Goal: Task Accomplishment & Management: Complete application form

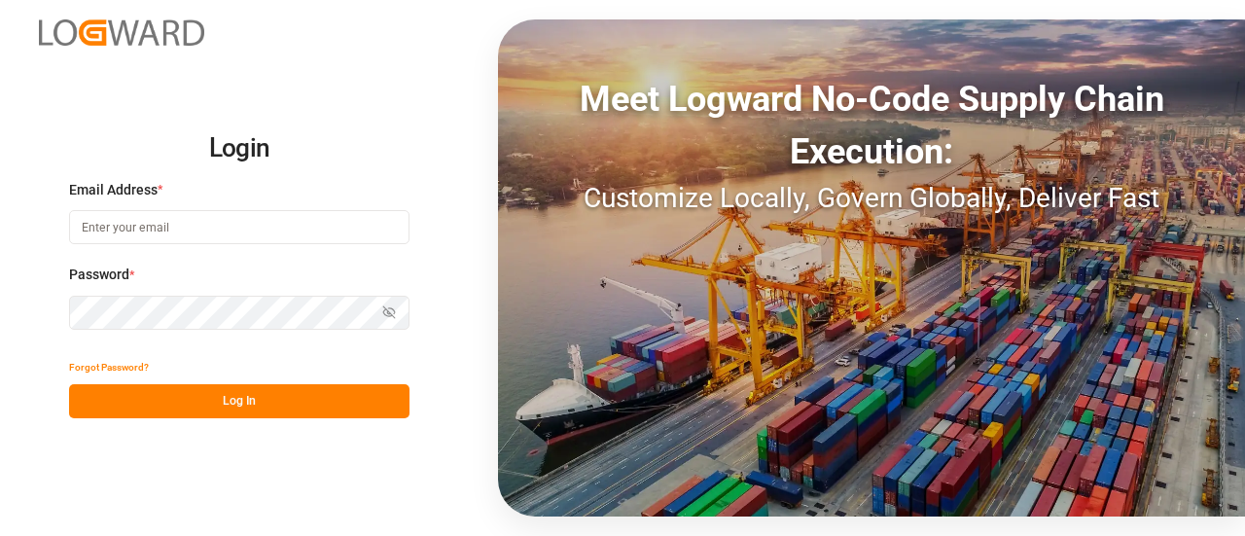
type input "[EMAIL_ADDRESS][PERSON_NAME][DOMAIN_NAME]"
click at [274, 407] on button "Log In" at bounding box center [239, 401] width 340 height 34
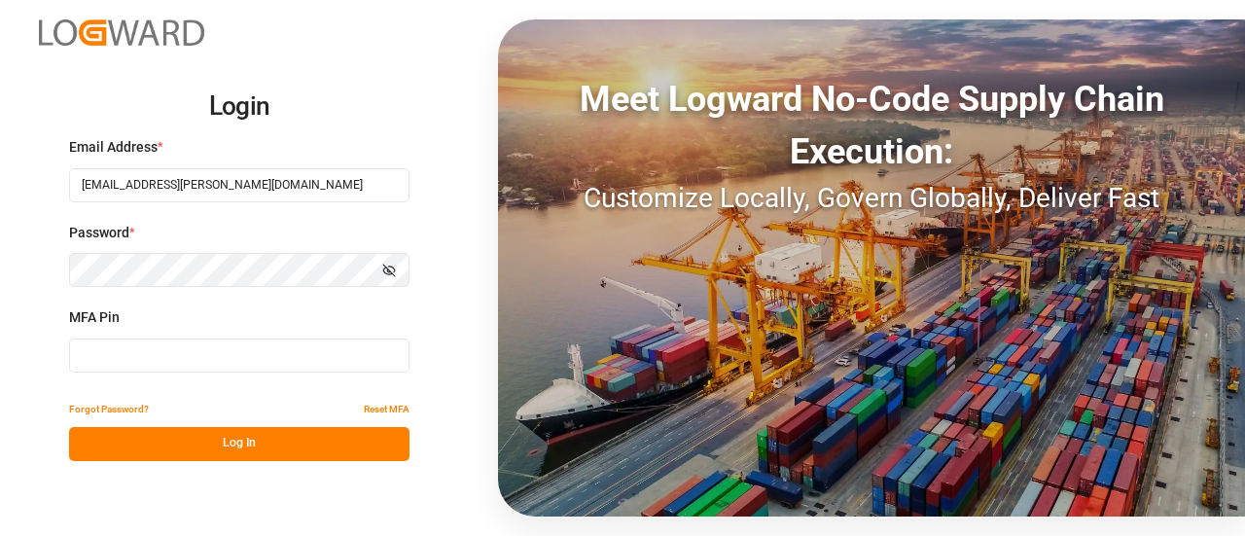
click at [196, 360] on input at bounding box center [239, 355] width 340 height 34
type input "337641"
click at [208, 448] on button "Log In" at bounding box center [239, 444] width 340 height 34
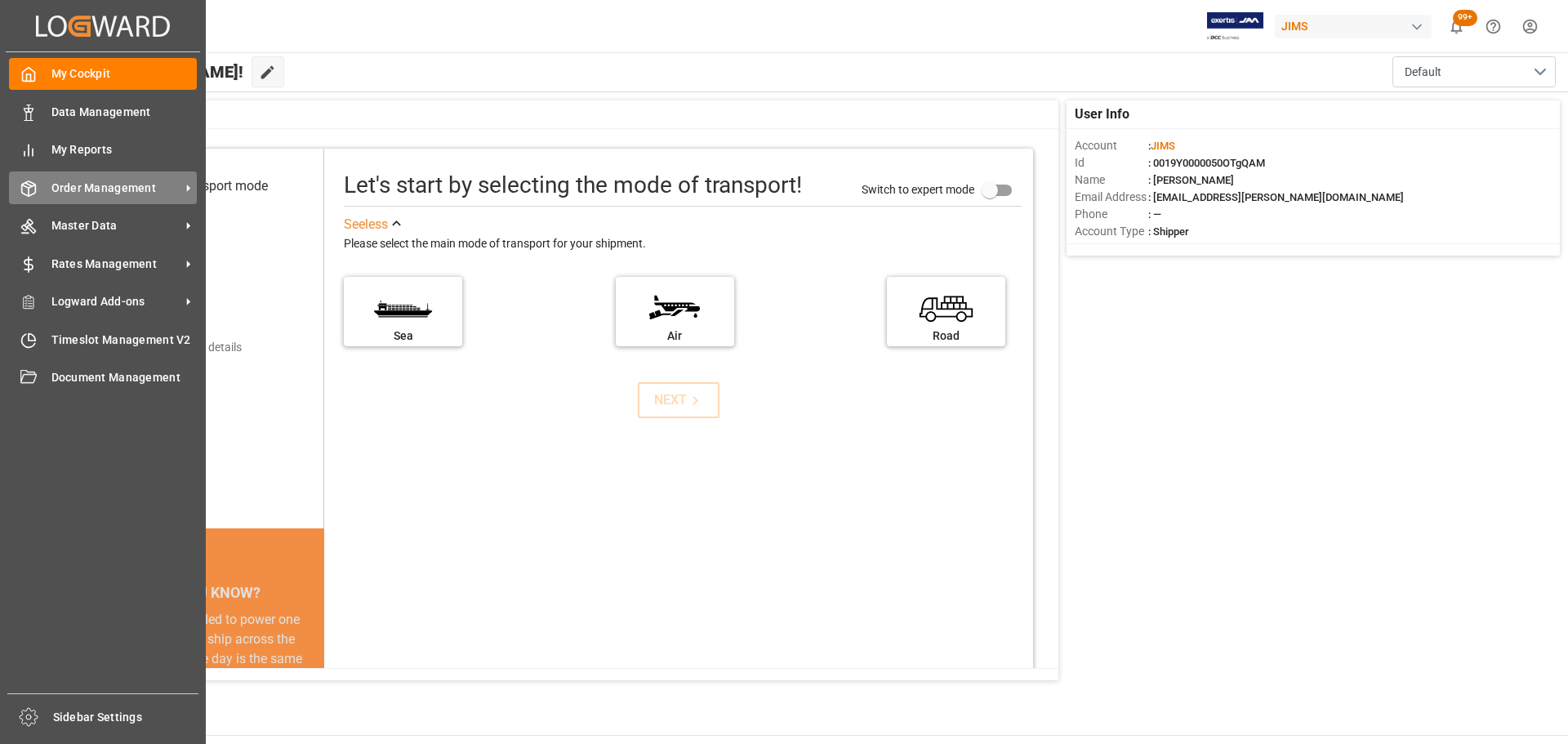
click at [54, 189] on span "Order Management" at bounding box center [116, 188] width 129 height 17
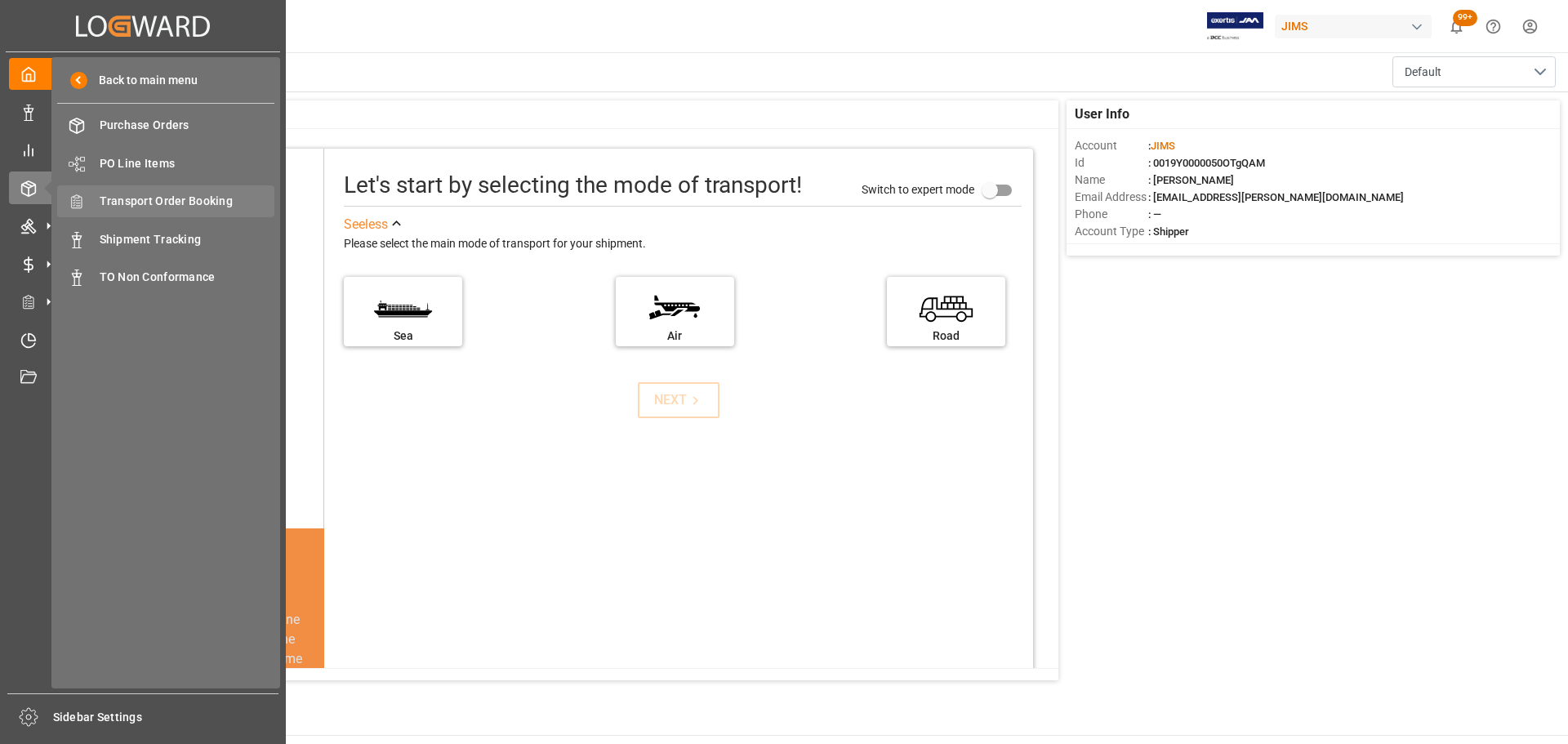
click at [188, 213] on div "Transport Order Booking Transport Order Booking" at bounding box center [165, 202] width 218 height 32
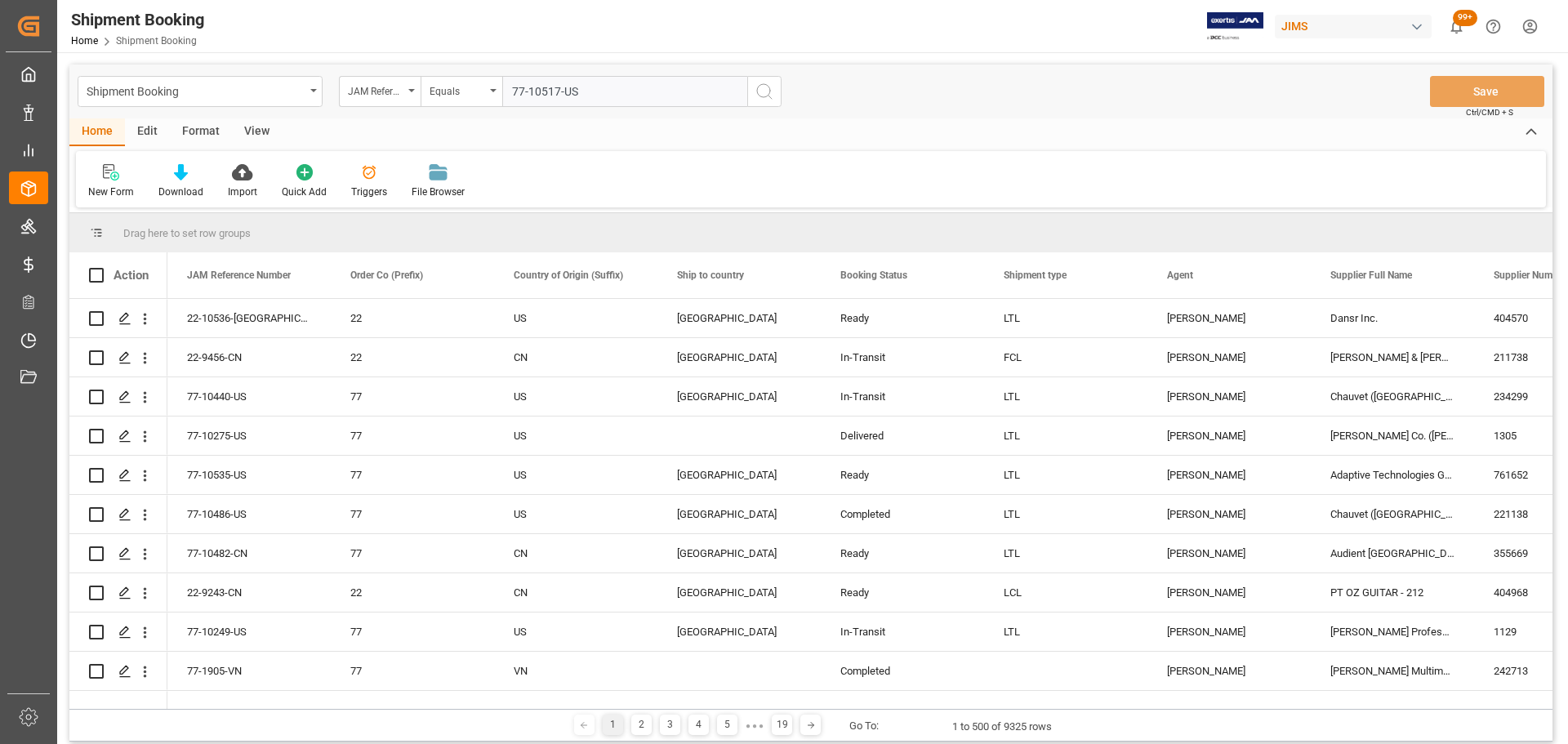
type input "77-10517-US"
click at [763, 103] on button "search button" at bounding box center [764, 91] width 34 height 31
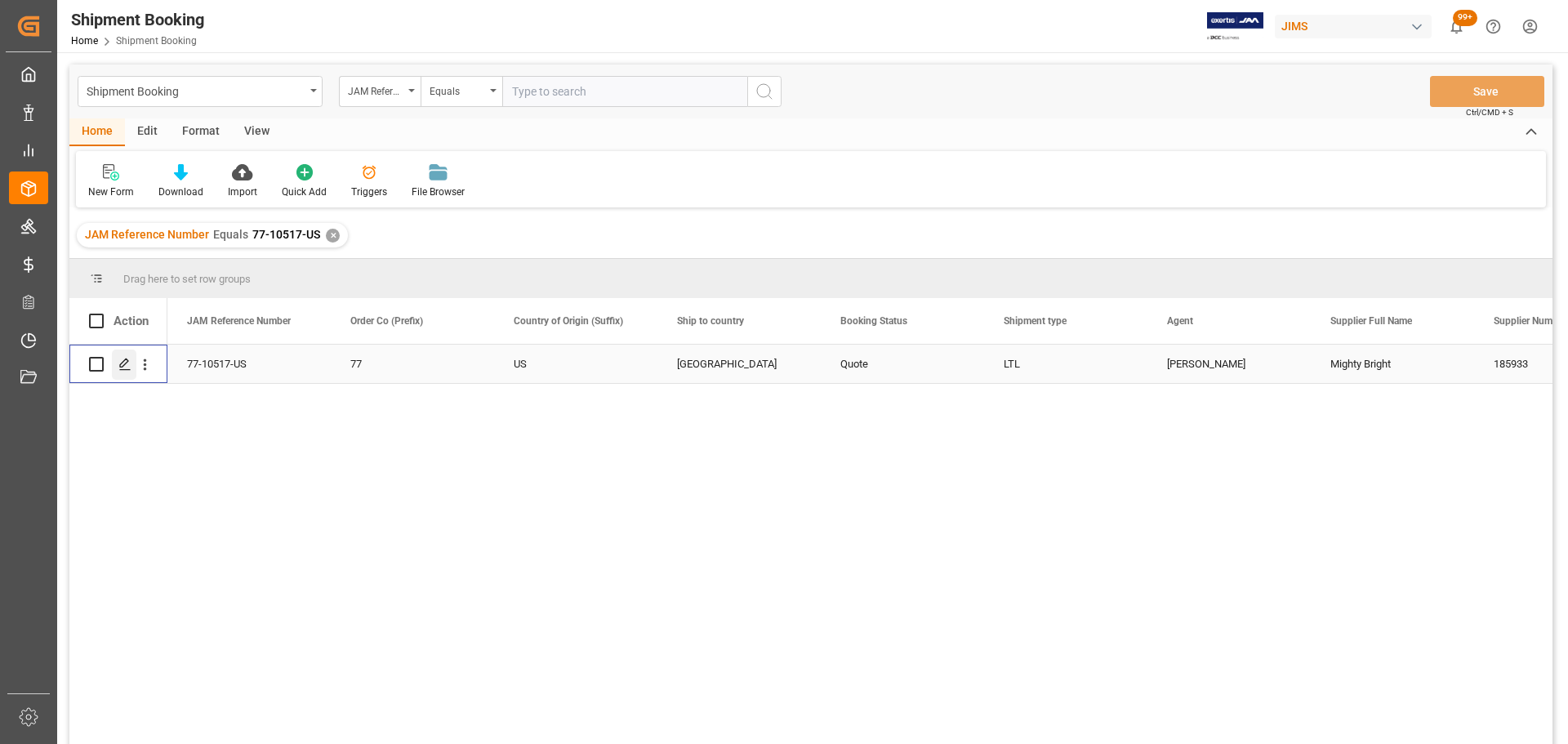
click at [133, 366] on div "Press SPACE to select this row." at bounding box center [123, 364] width 24 height 30
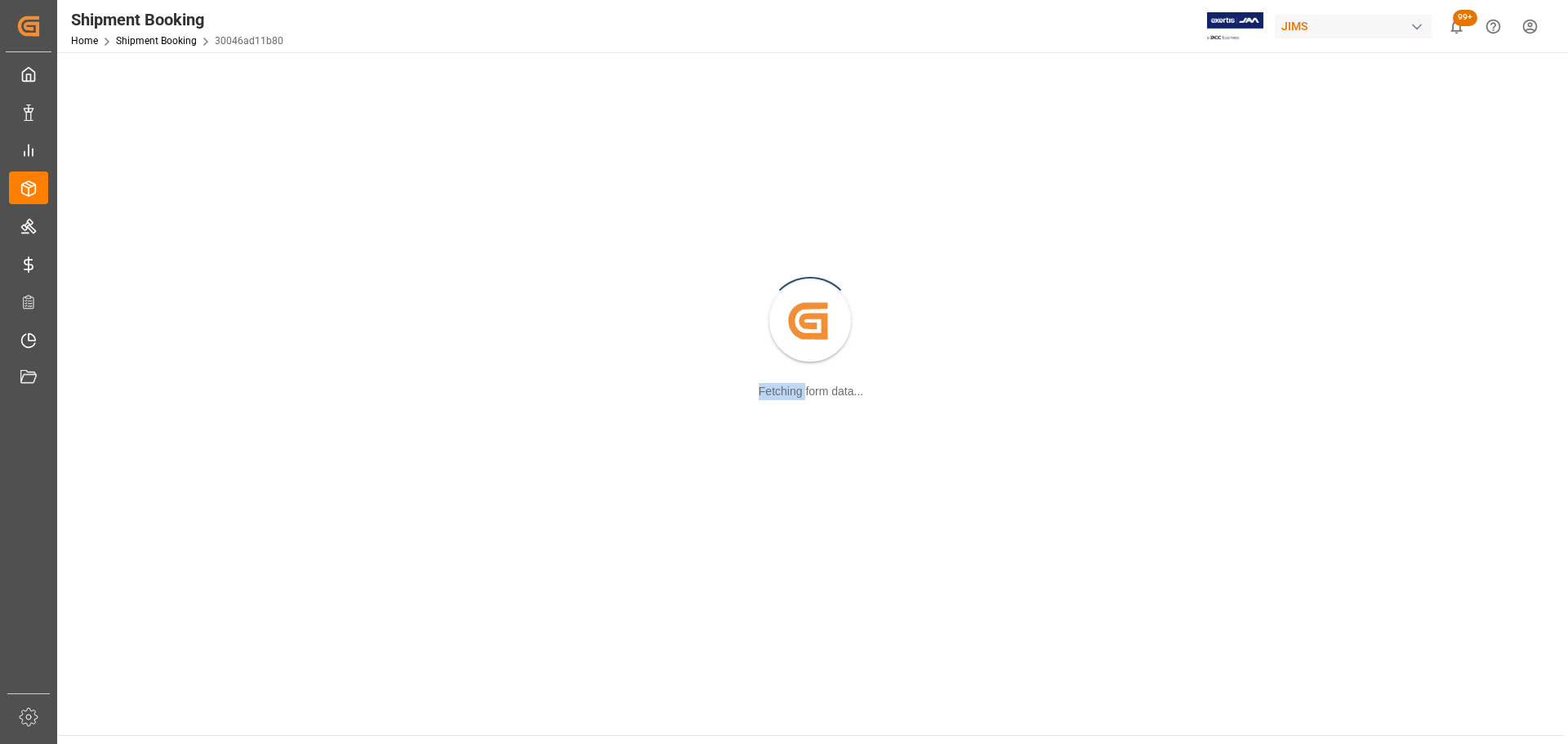
click at [133, 366] on div "Created by potrace 1.15, written by [PERSON_NAME] [DATE]-[DATE] Fetching form d…" at bounding box center [811, 322] width 1488 height 521
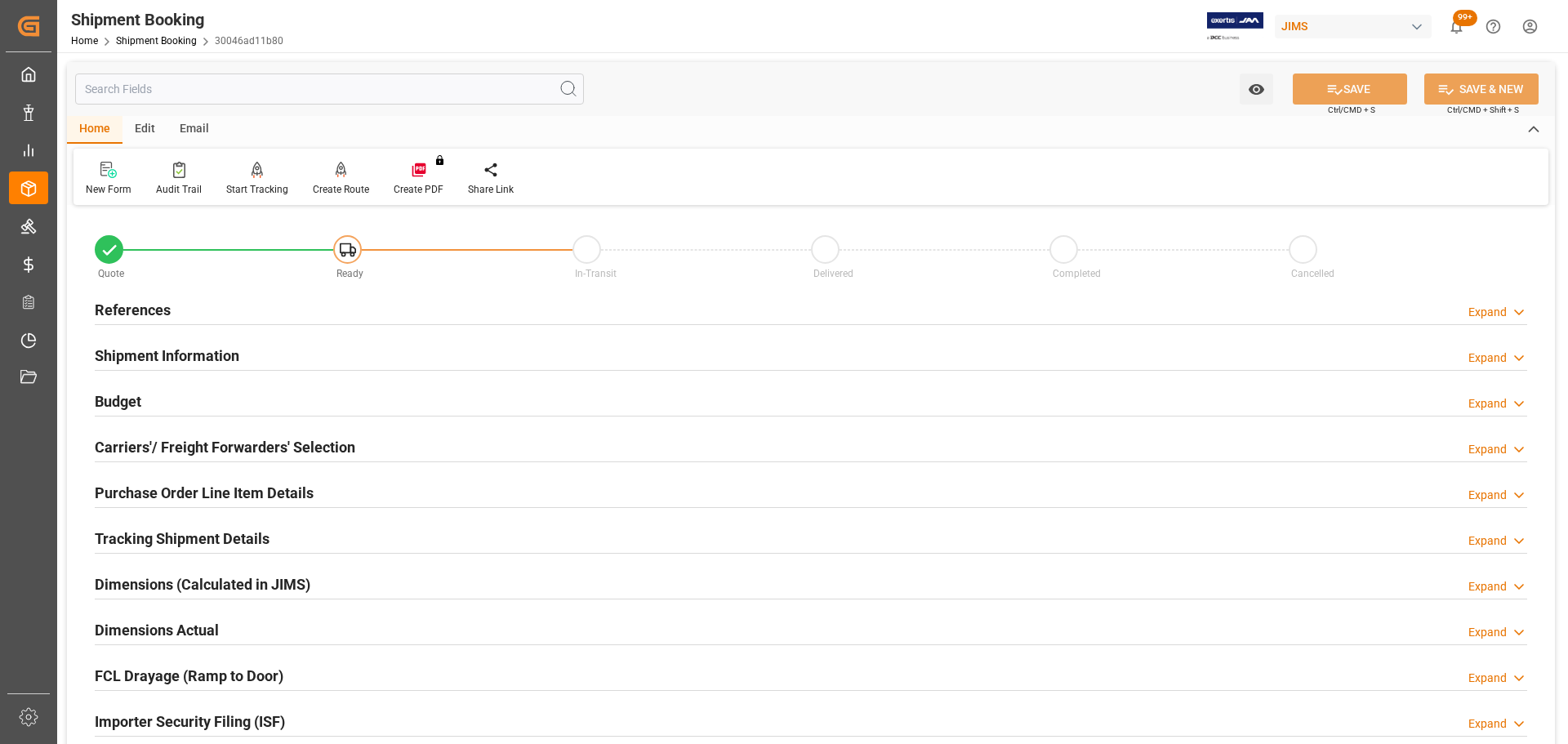
click at [165, 307] on h2 "References" at bounding box center [133, 310] width 76 height 22
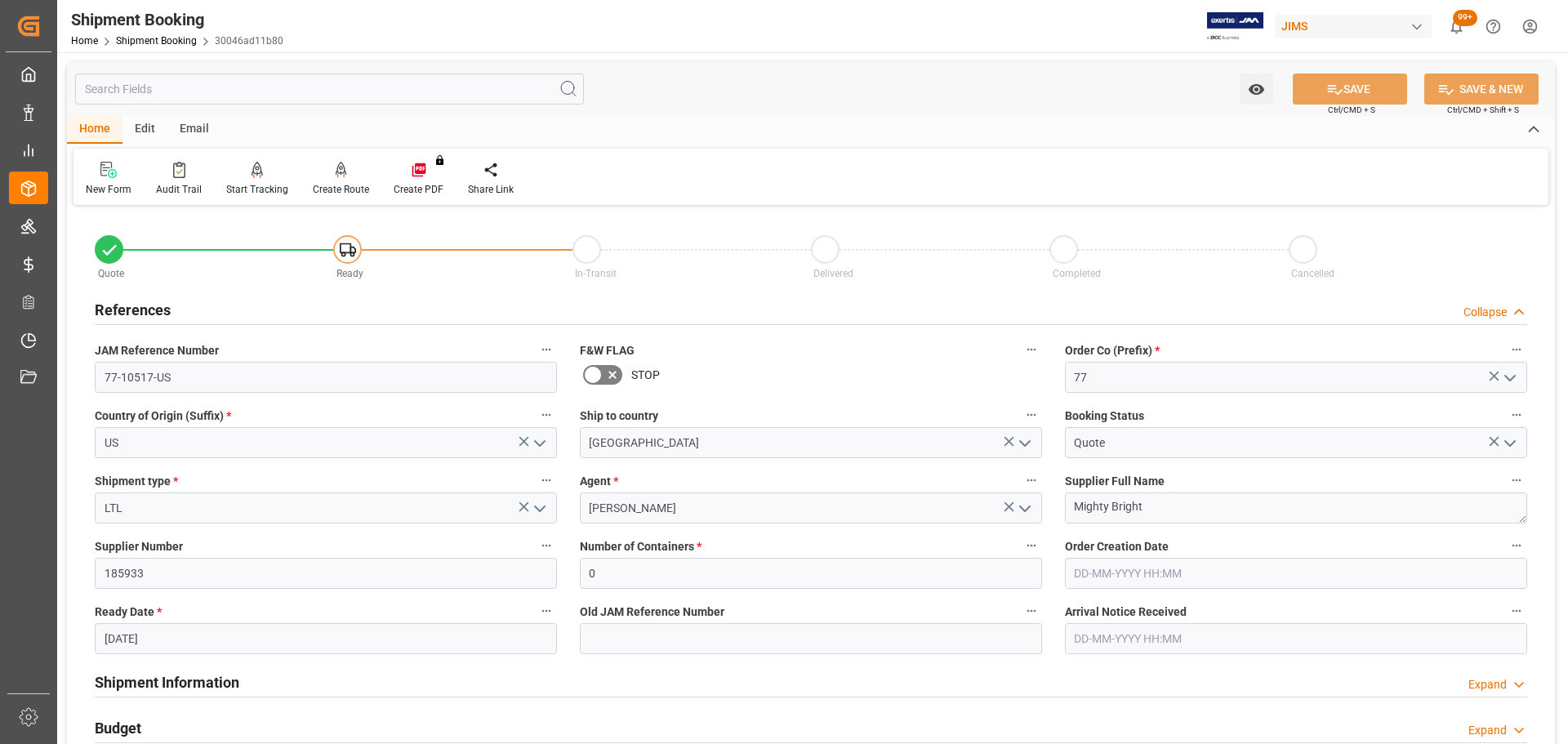
click at [128, 304] on h2 "References" at bounding box center [133, 310] width 76 height 22
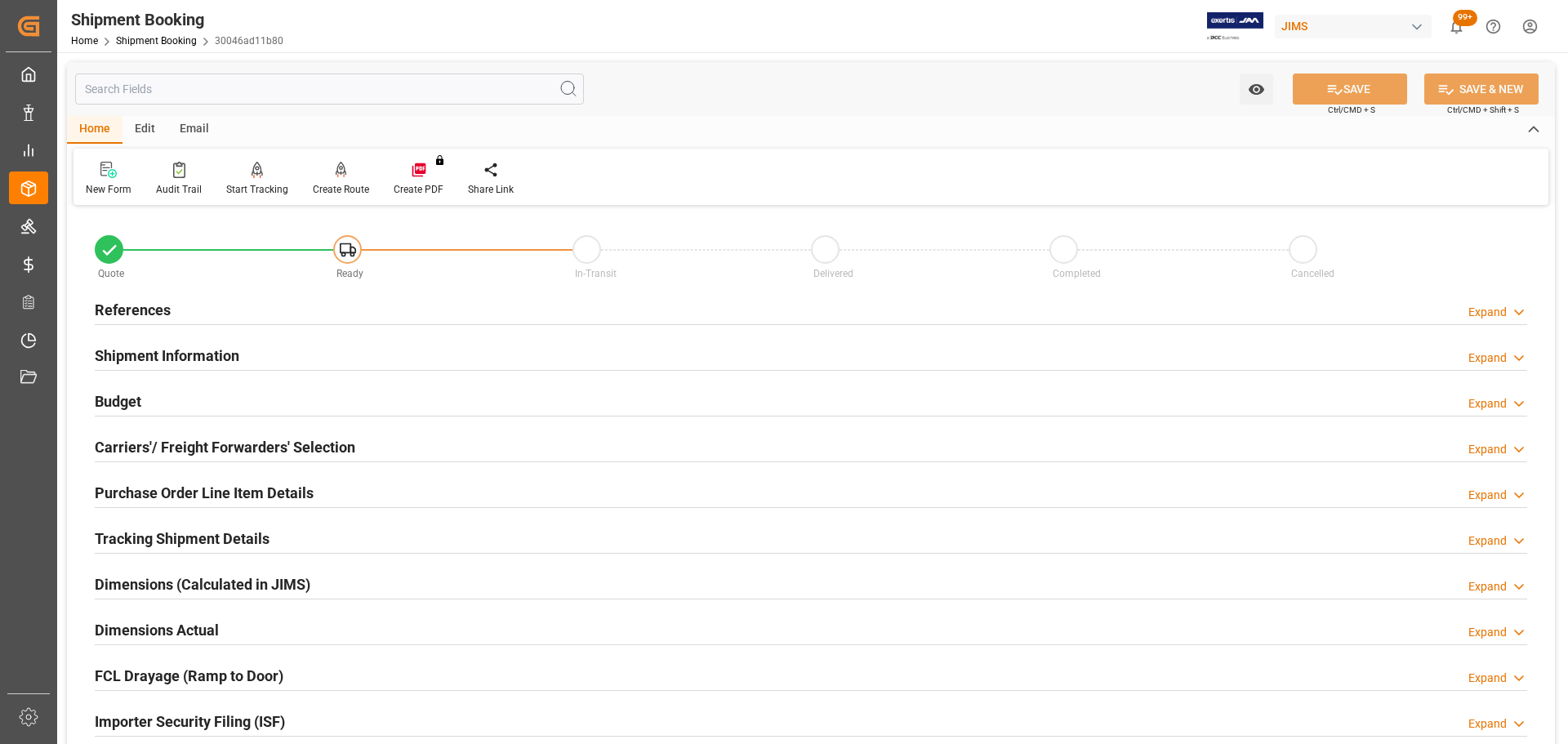
click at [128, 304] on h2 "References" at bounding box center [133, 310] width 76 height 22
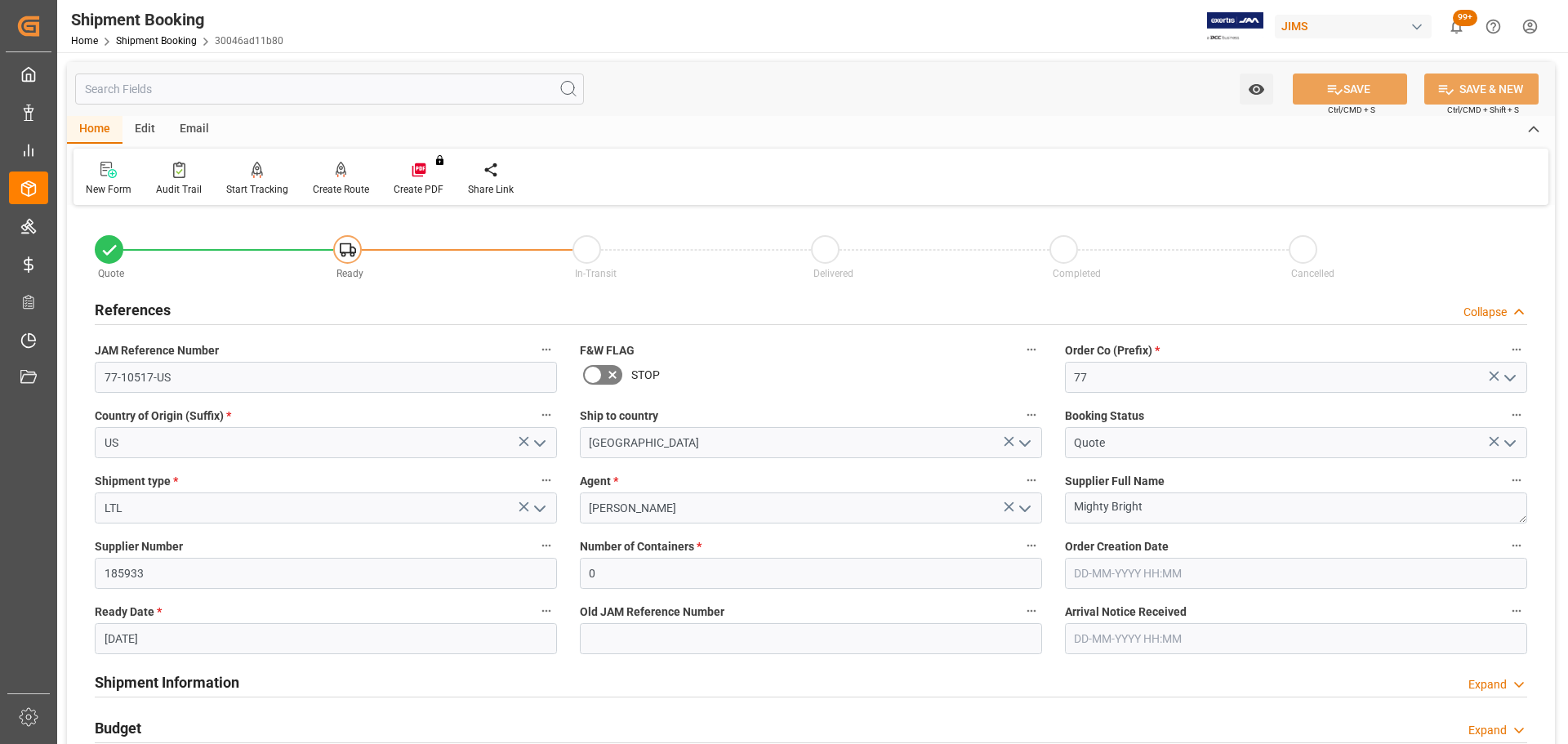
click at [128, 304] on h2 "References" at bounding box center [133, 310] width 76 height 22
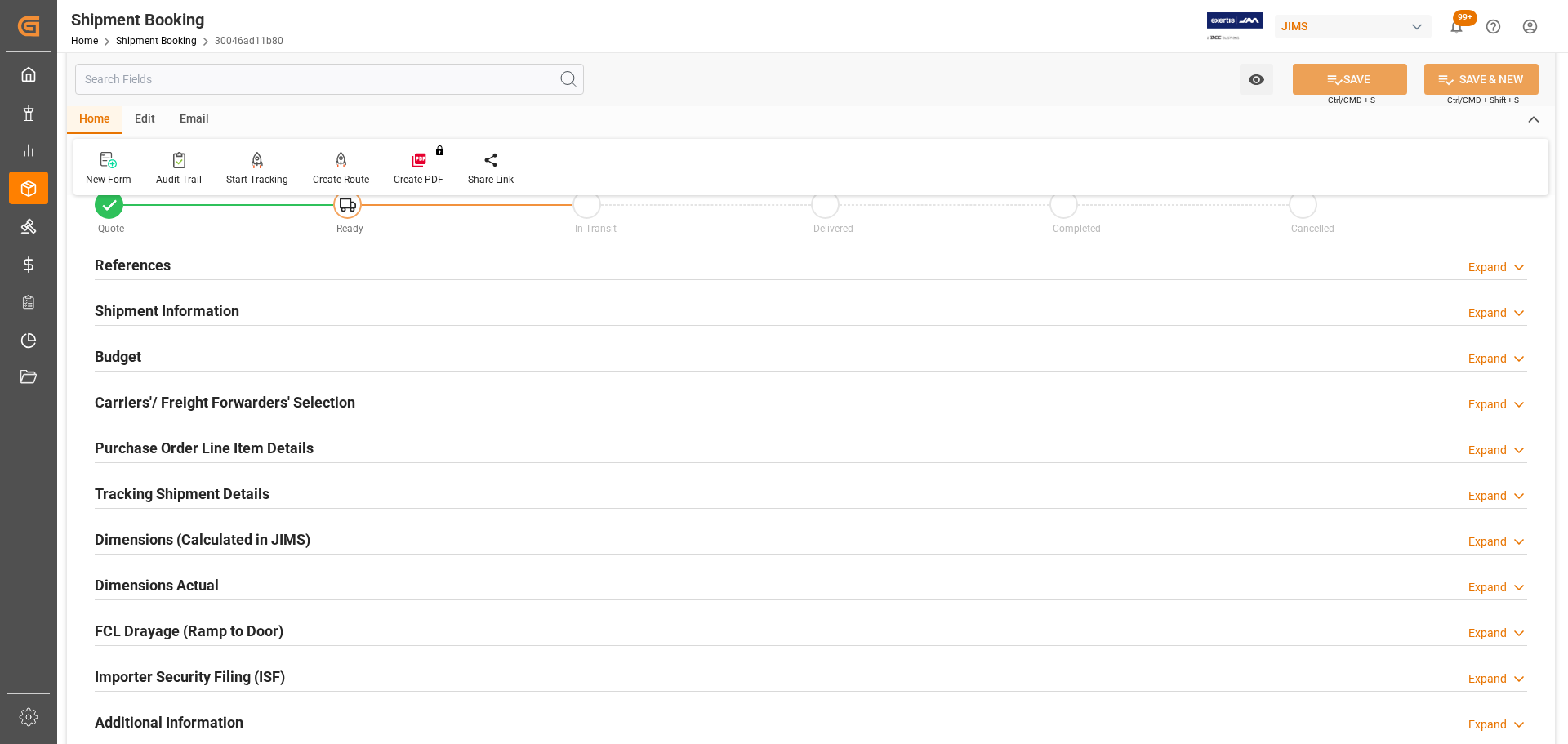
scroll to position [81, 0]
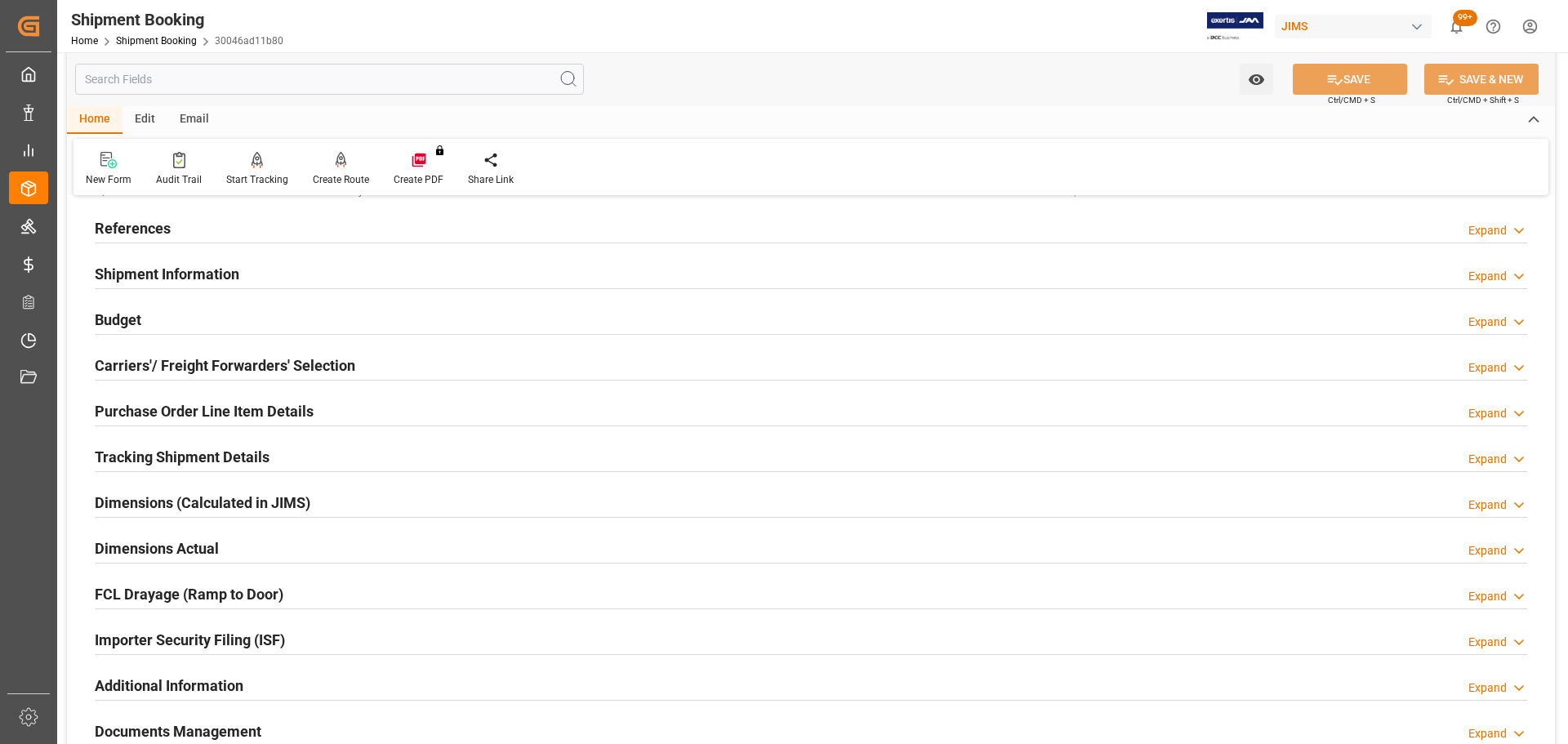
click at [152, 280] on h2 "Shipment Information" at bounding box center [167, 274] width 144 height 22
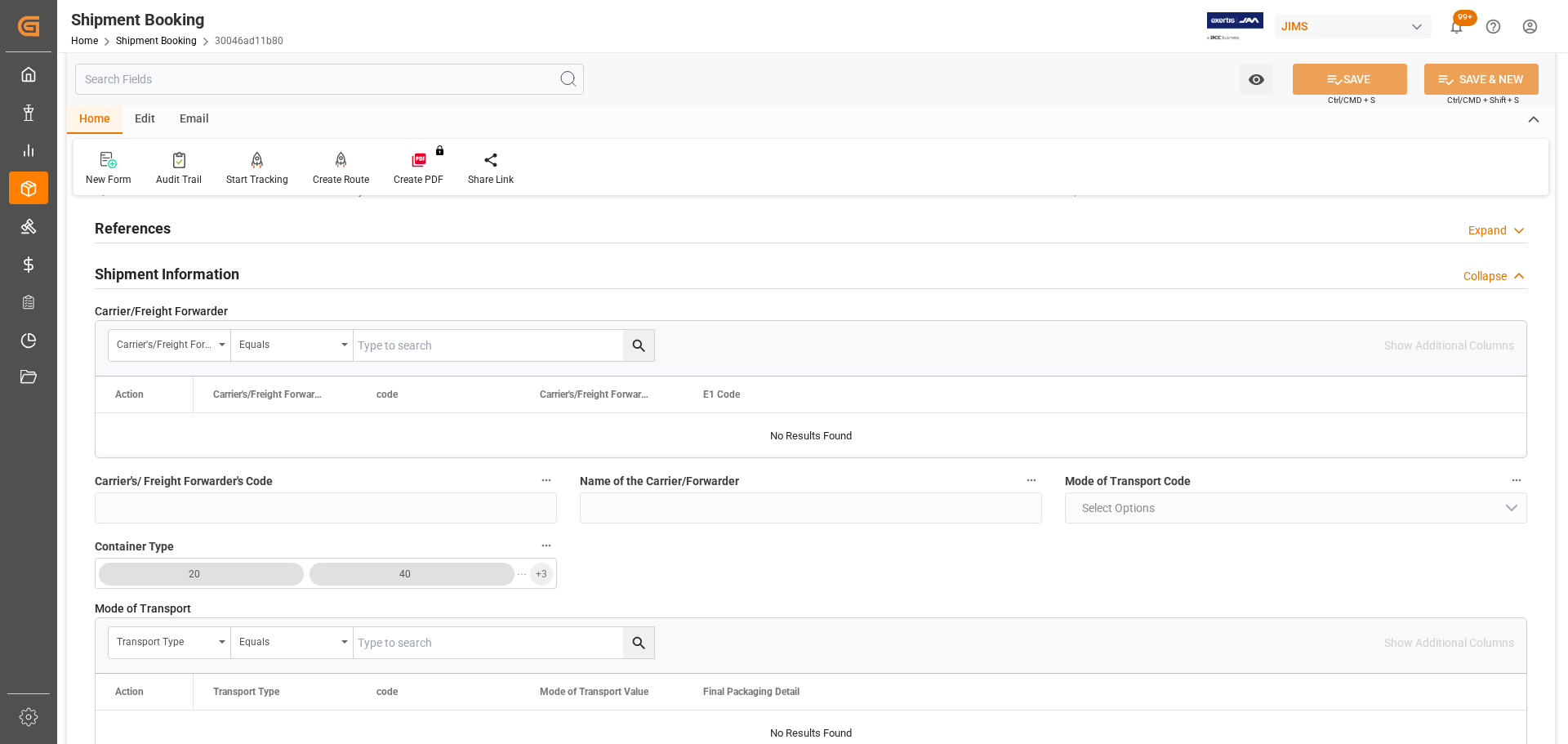
click at [187, 275] on h2 "Shipment Information" at bounding box center [167, 274] width 144 height 22
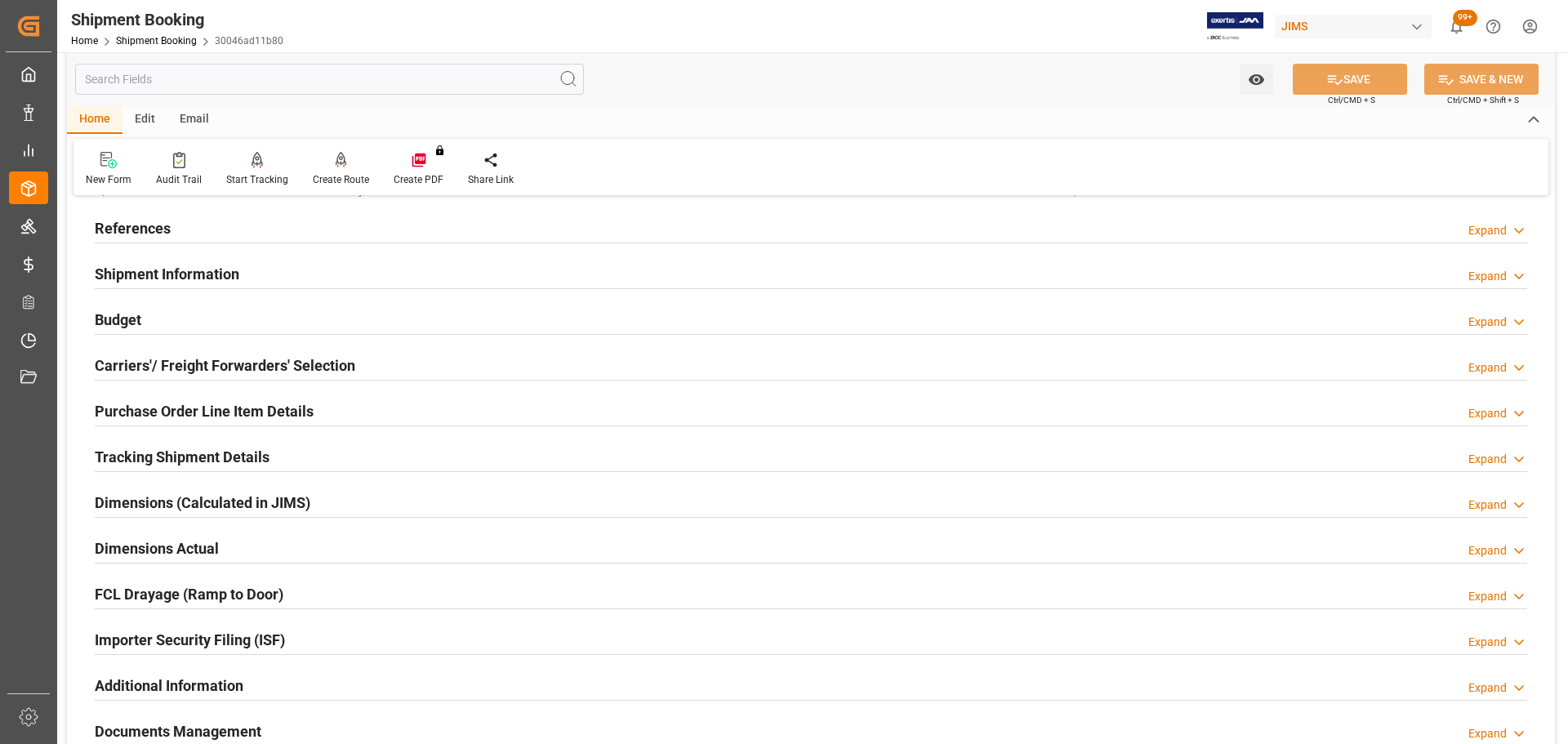
click at [186, 314] on div "Budget Expand" at bounding box center [811, 318] width 1433 height 31
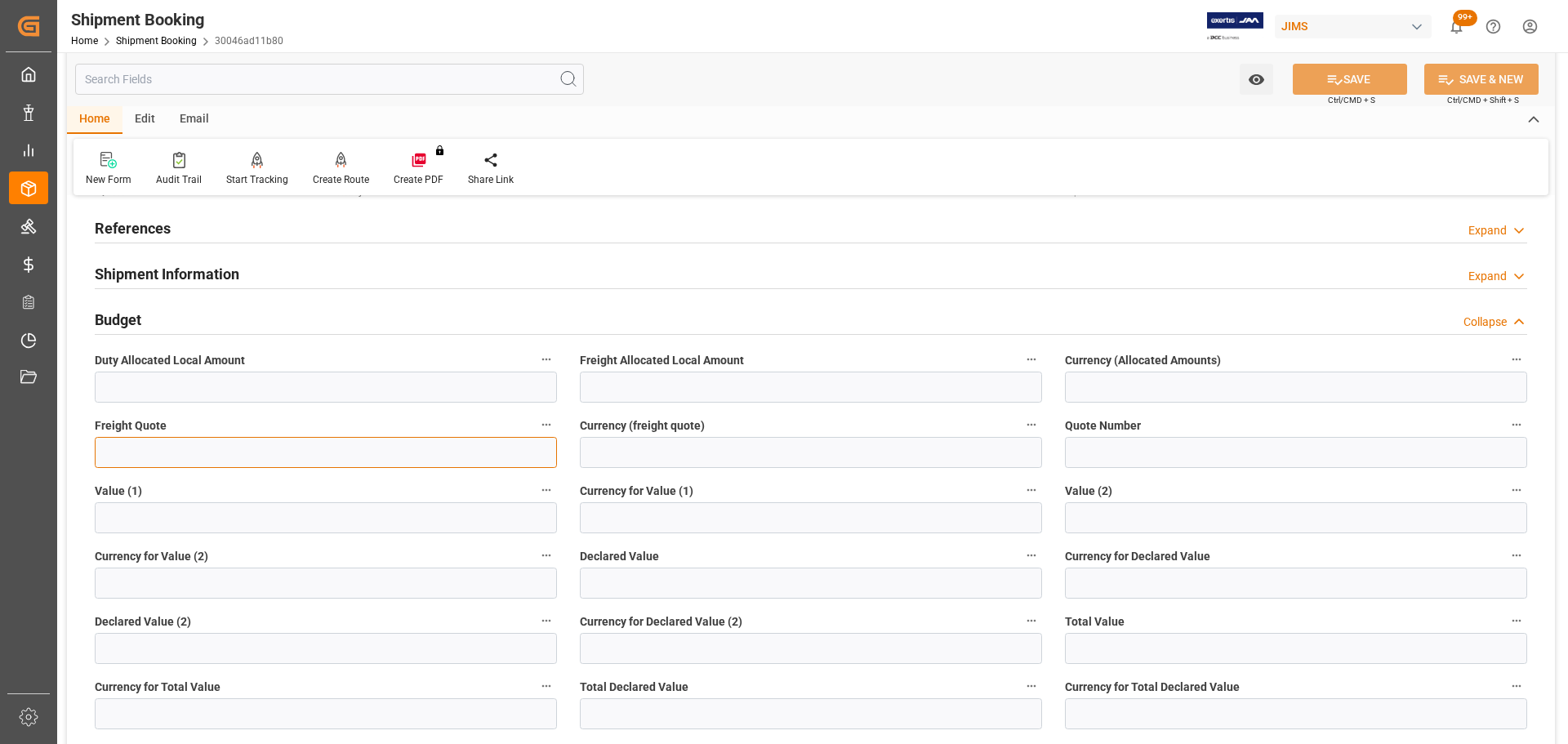
click at [212, 443] on input "text" at bounding box center [326, 452] width 462 height 31
type input "100"
click at [695, 449] on input at bounding box center [810, 452] width 462 height 31
type input "CAD"
click at [1045, 74] on button "SAVE" at bounding box center [1350, 79] width 114 height 31
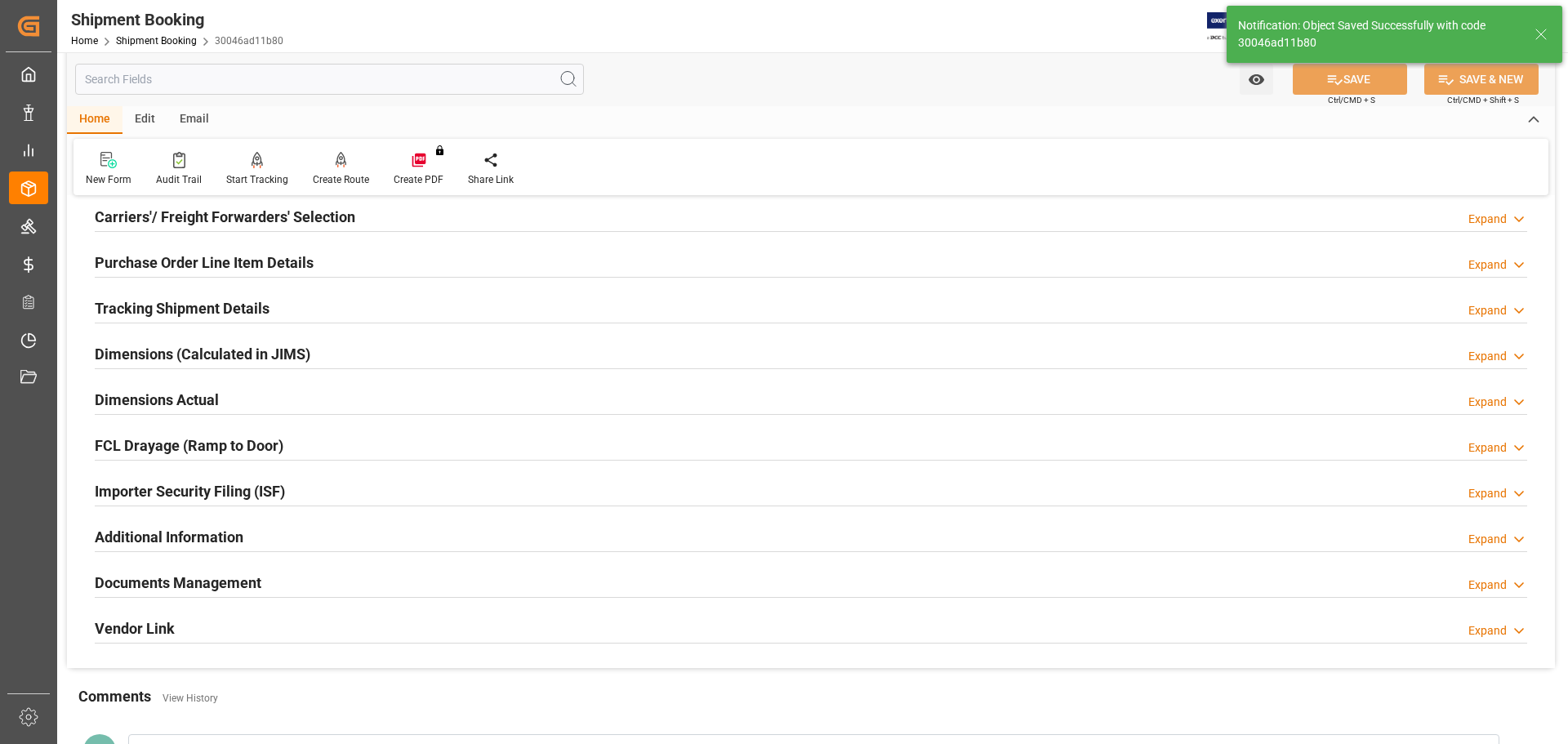
scroll to position [245, 0]
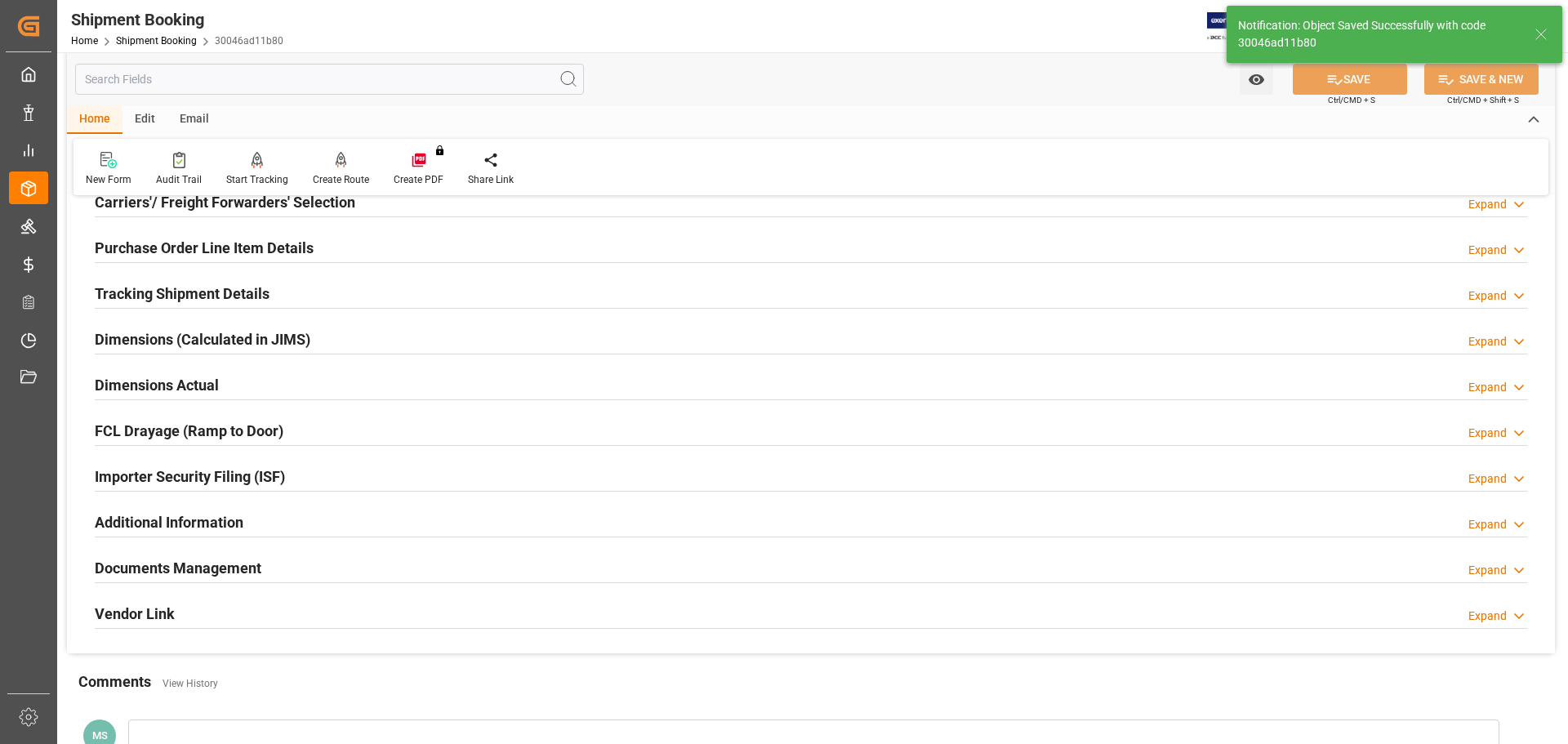
click at [170, 361] on div "Dimensions (Calculated in JIMS) Expand" at bounding box center [810, 339] width 1455 height 45
click at [169, 380] on h2 "Dimensions Actual" at bounding box center [157, 385] width 124 height 22
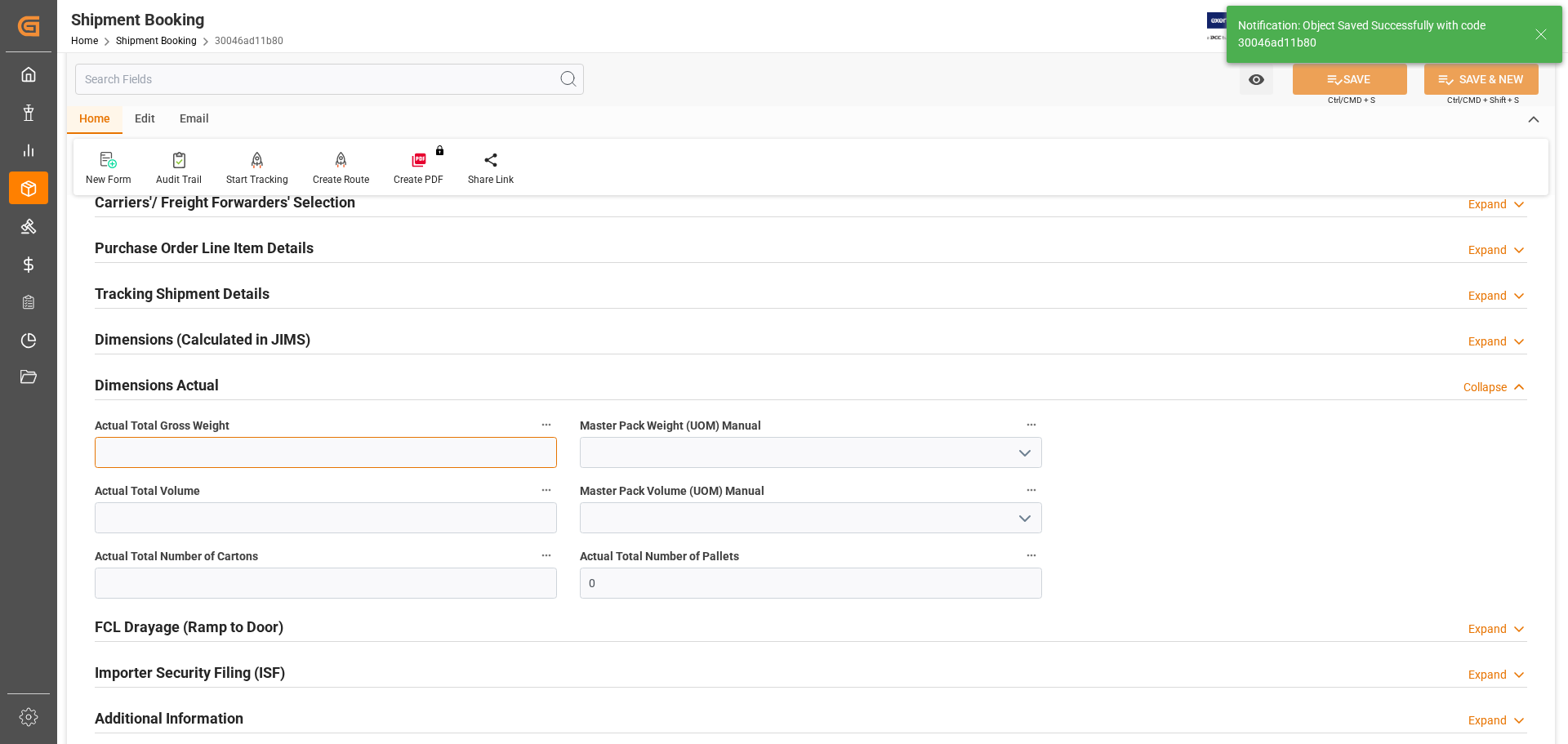
click at [168, 449] on input "text" at bounding box center [326, 452] width 462 height 31
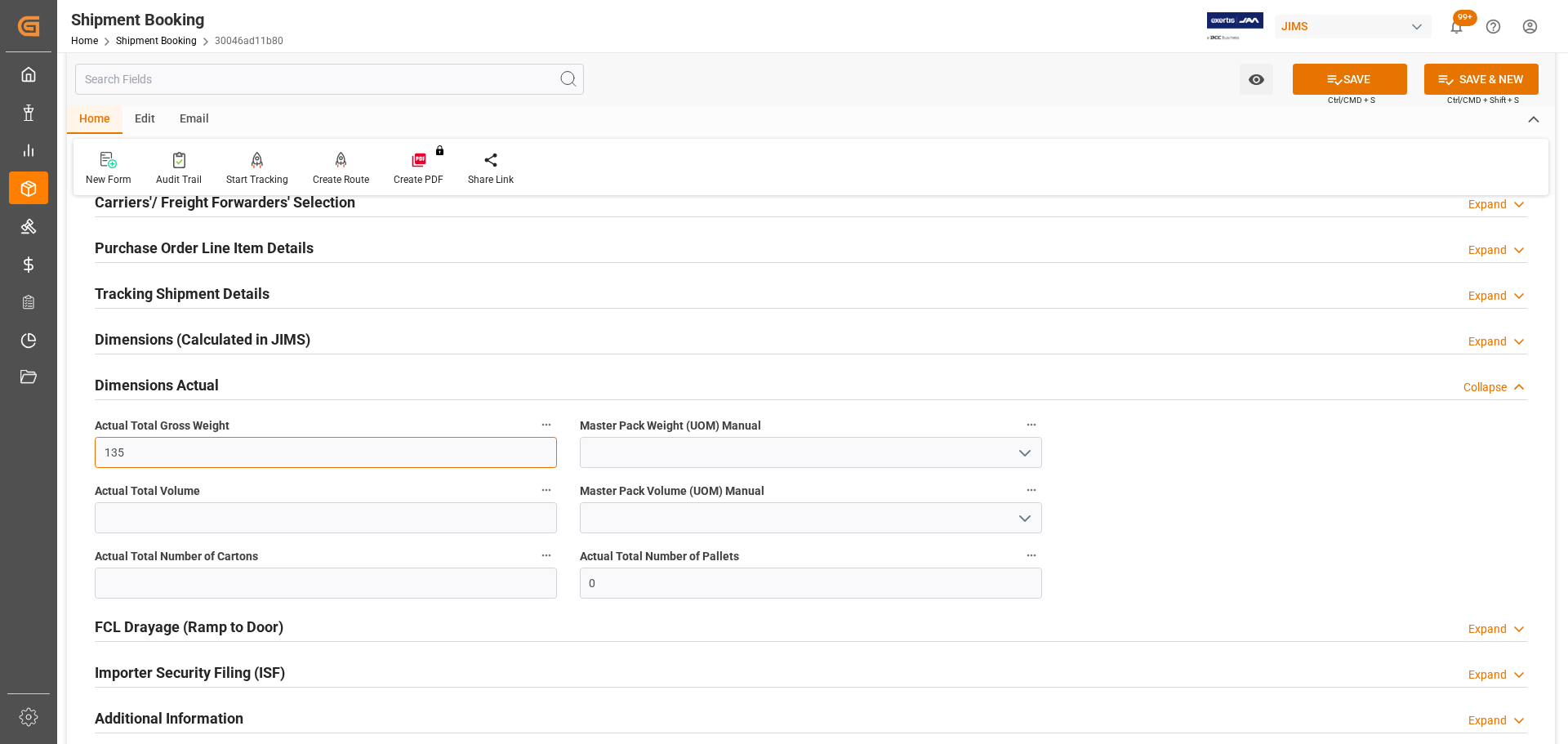
type input "135"
click at [182, 449] on input "text" at bounding box center [326, 517] width 462 height 31
type input "135"
click at [172, 449] on input "text" at bounding box center [326, 583] width 462 height 31
type input "7"
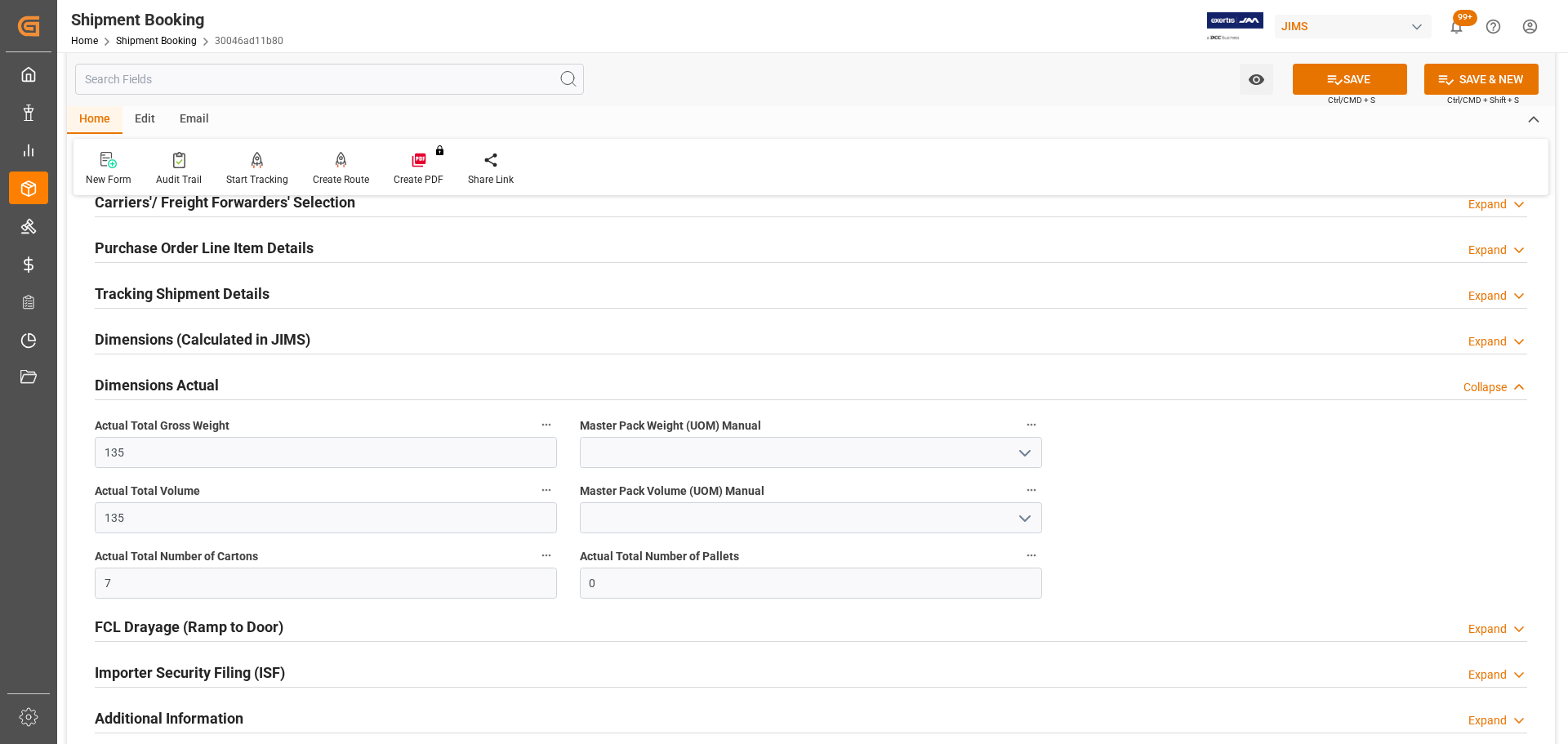
click at [1019, 449] on icon "open menu" at bounding box center [1025, 453] width 19 height 19
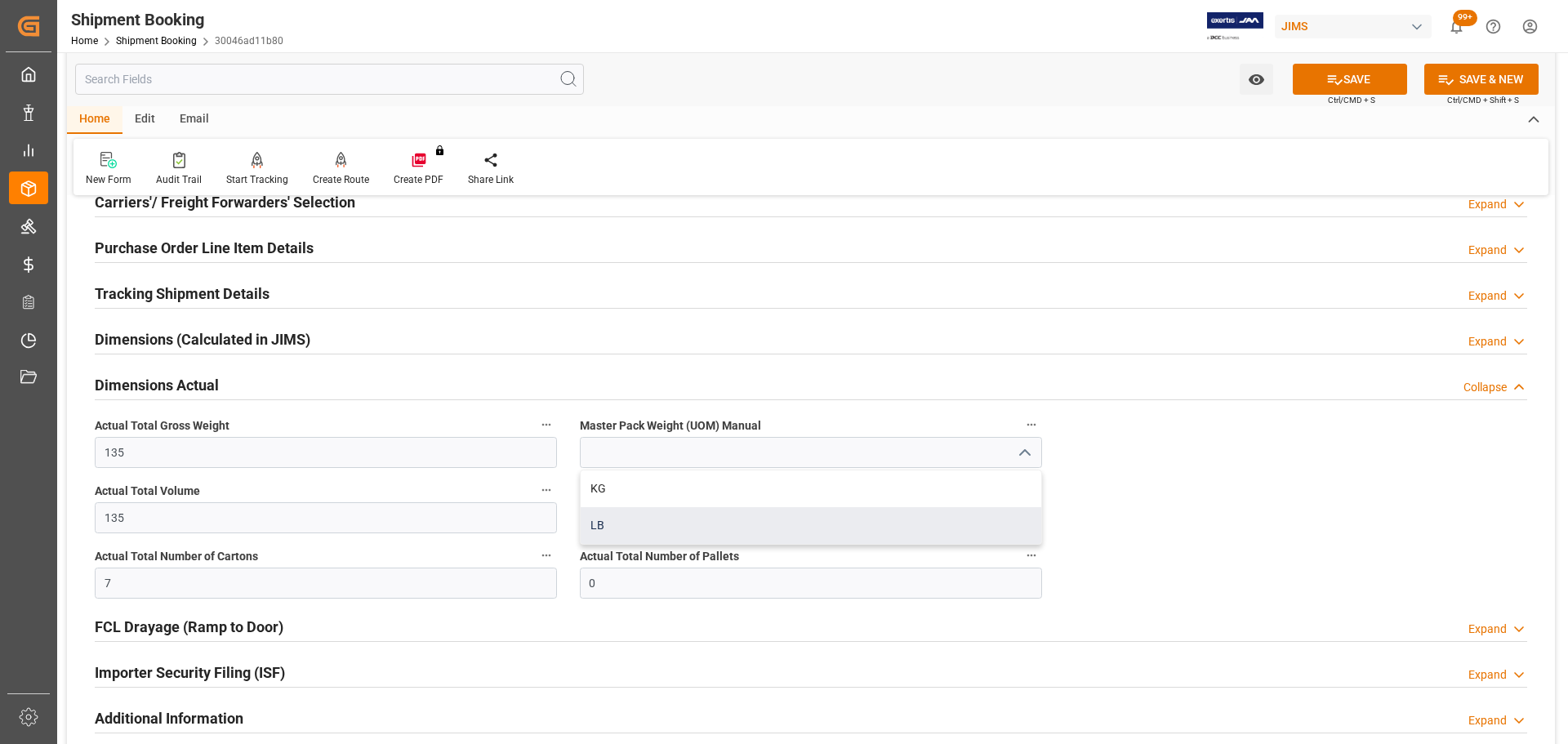
click at [727, 449] on div "LB" at bounding box center [810, 526] width 460 height 37
type input "LB"
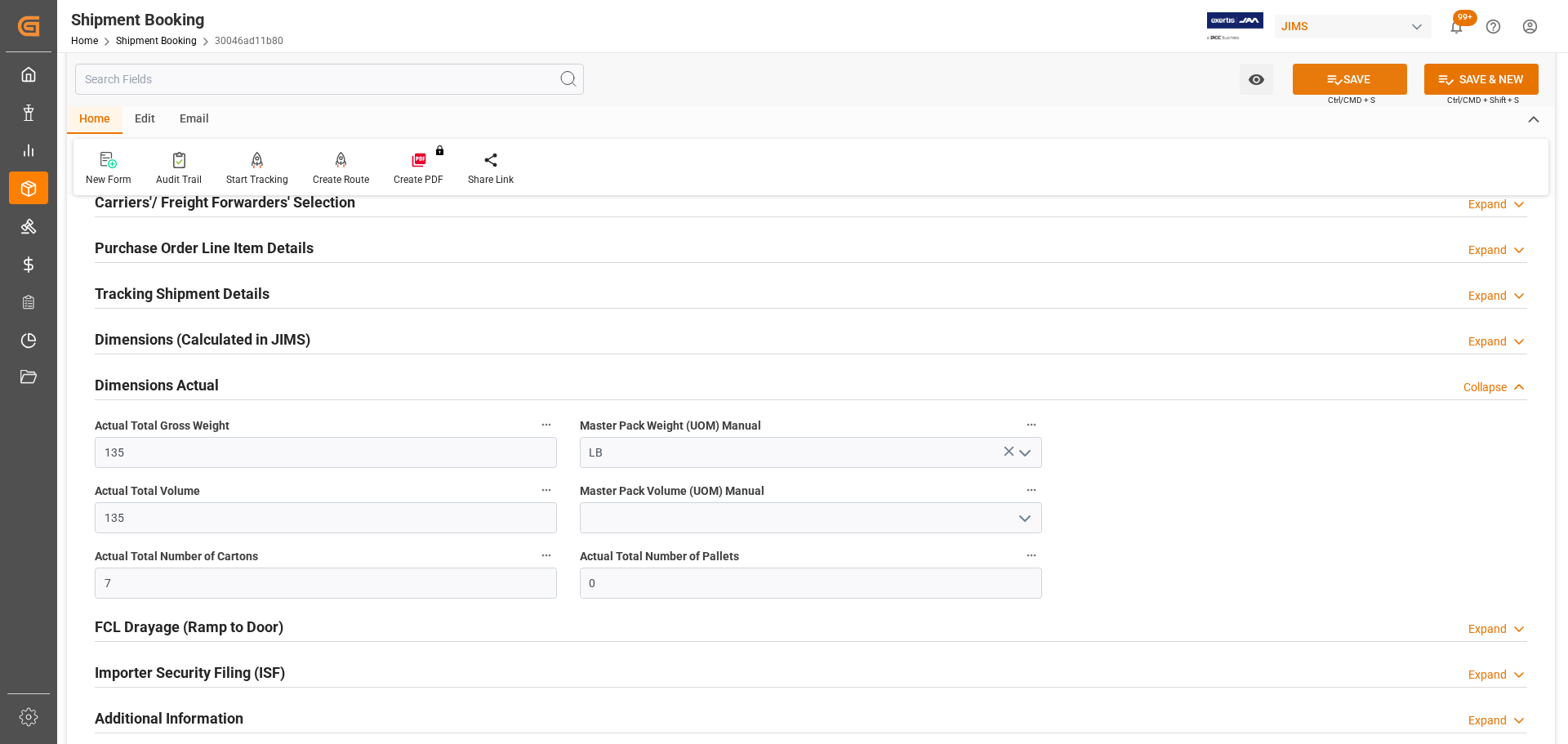
click at [1045, 77] on button "SAVE" at bounding box center [1350, 79] width 114 height 31
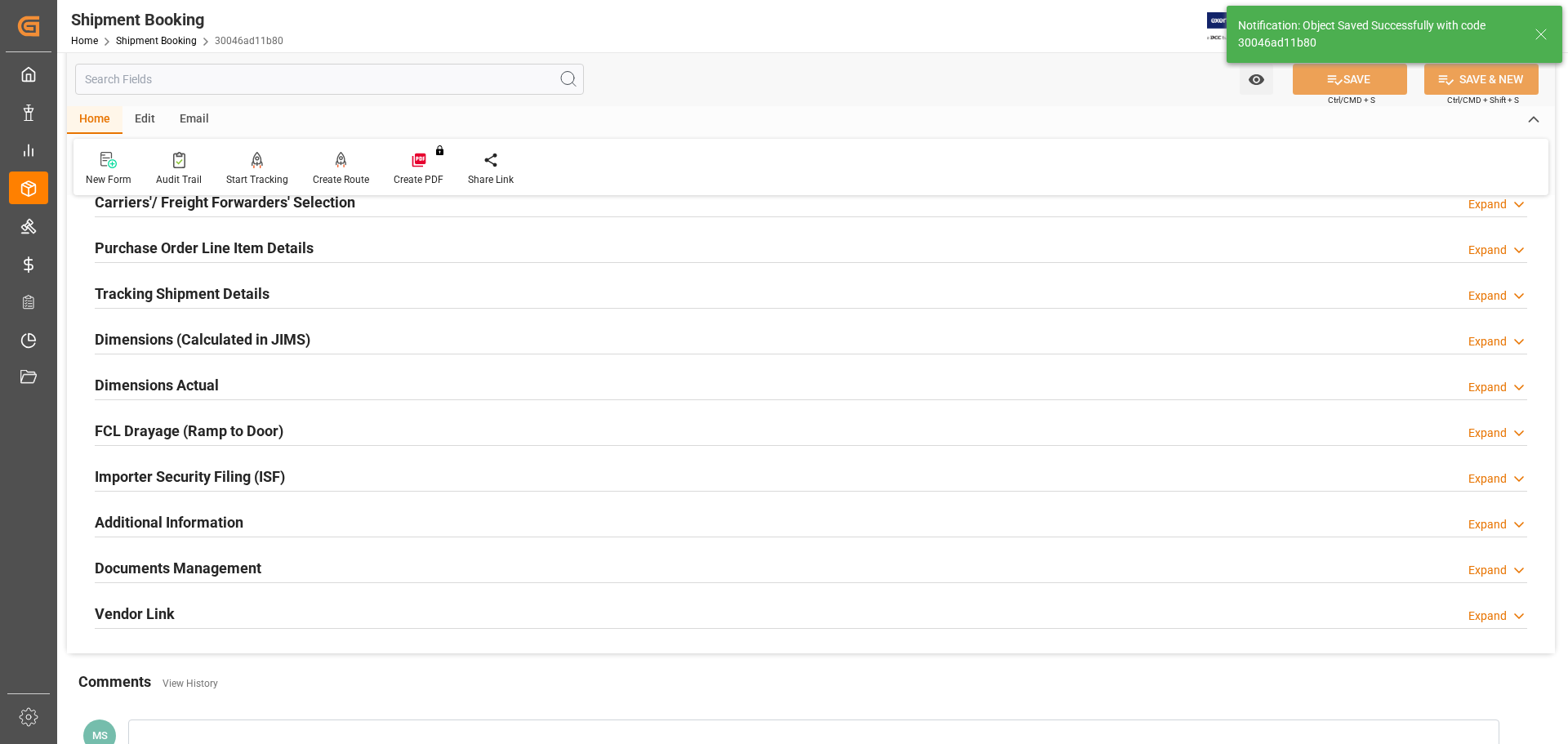
click at [235, 284] on h2 "Tracking Shipment Details" at bounding box center [182, 293] width 175 height 22
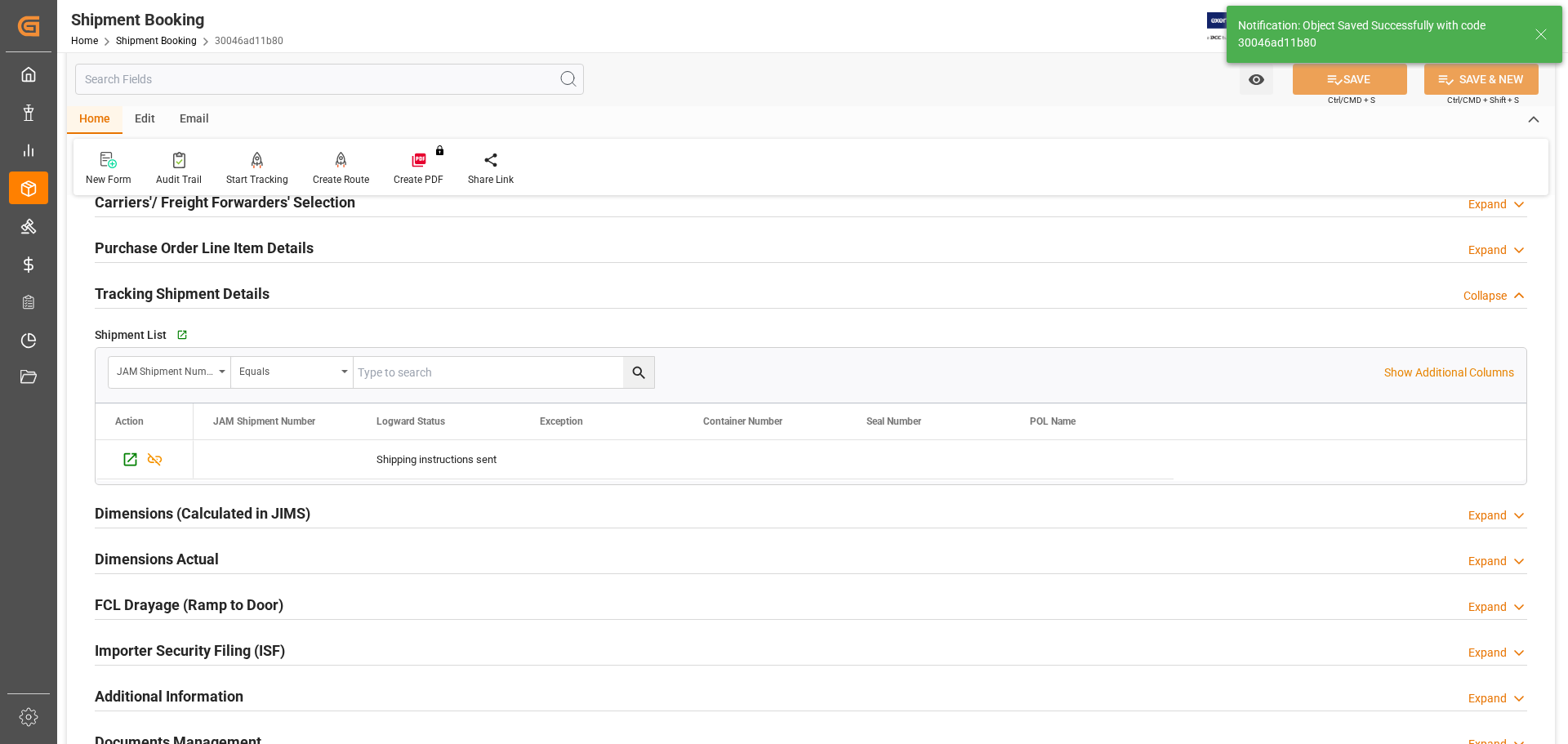
click at [214, 294] on h2 "Tracking Shipment Details" at bounding box center [182, 293] width 175 height 22
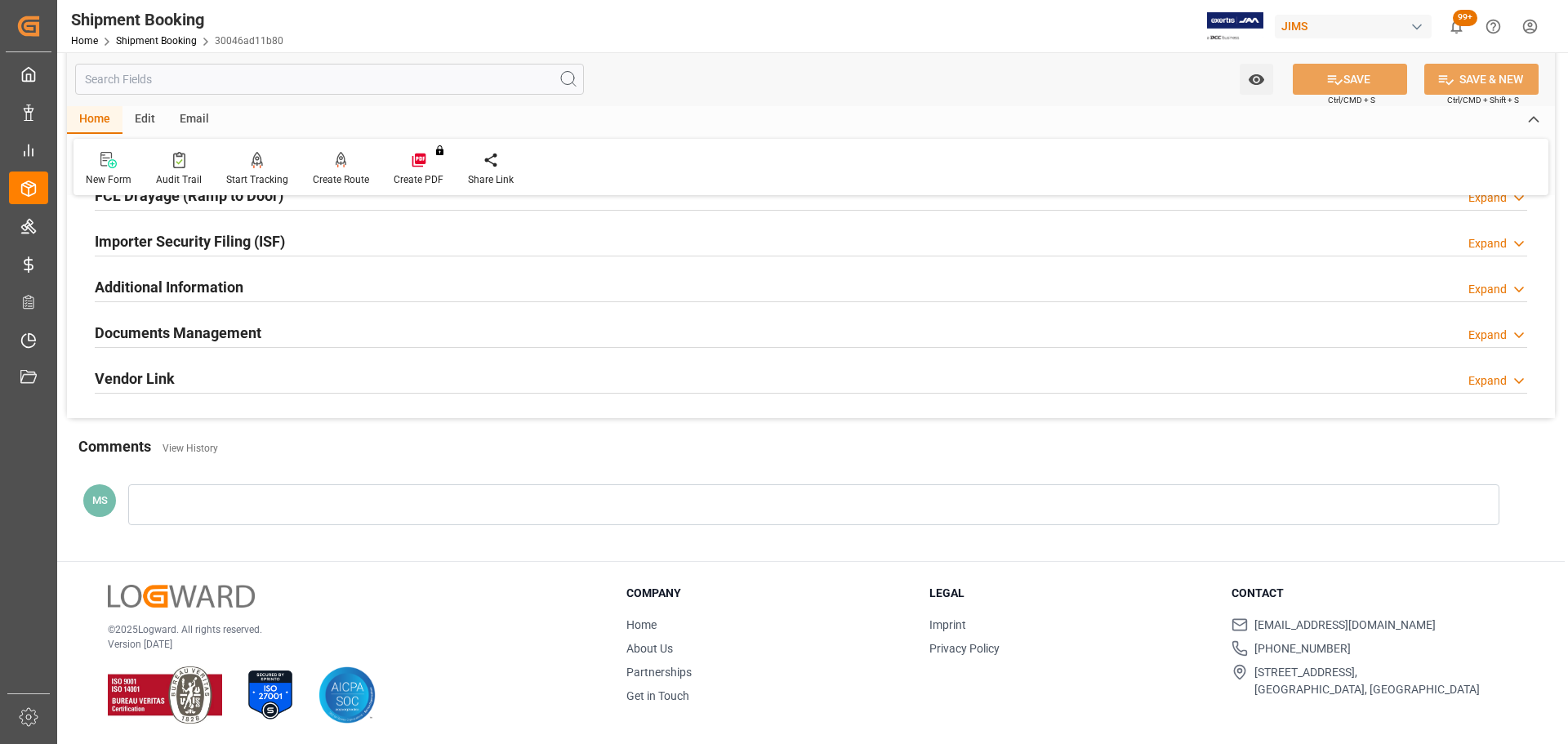
scroll to position [482, 0]
click at [194, 326] on h2 "Documents Management" at bounding box center [178, 331] width 166 height 22
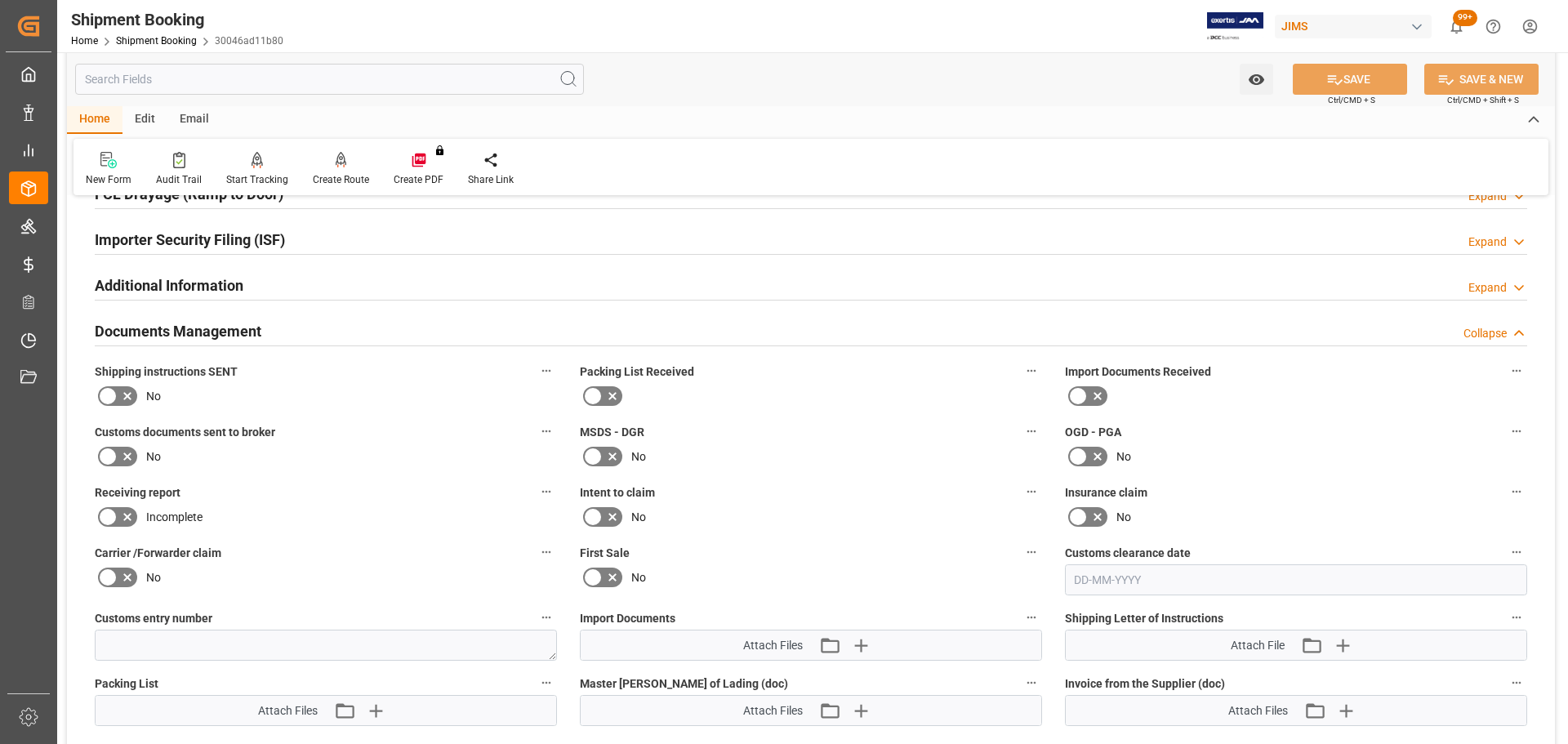
click at [112, 391] on icon at bounding box center [108, 396] width 19 height 19
click at [0, 0] on input "checkbox" at bounding box center [0, 0] width 0 height 0
click at [1045, 83] on icon at bounding box center [1335, 80] width 17 height 17
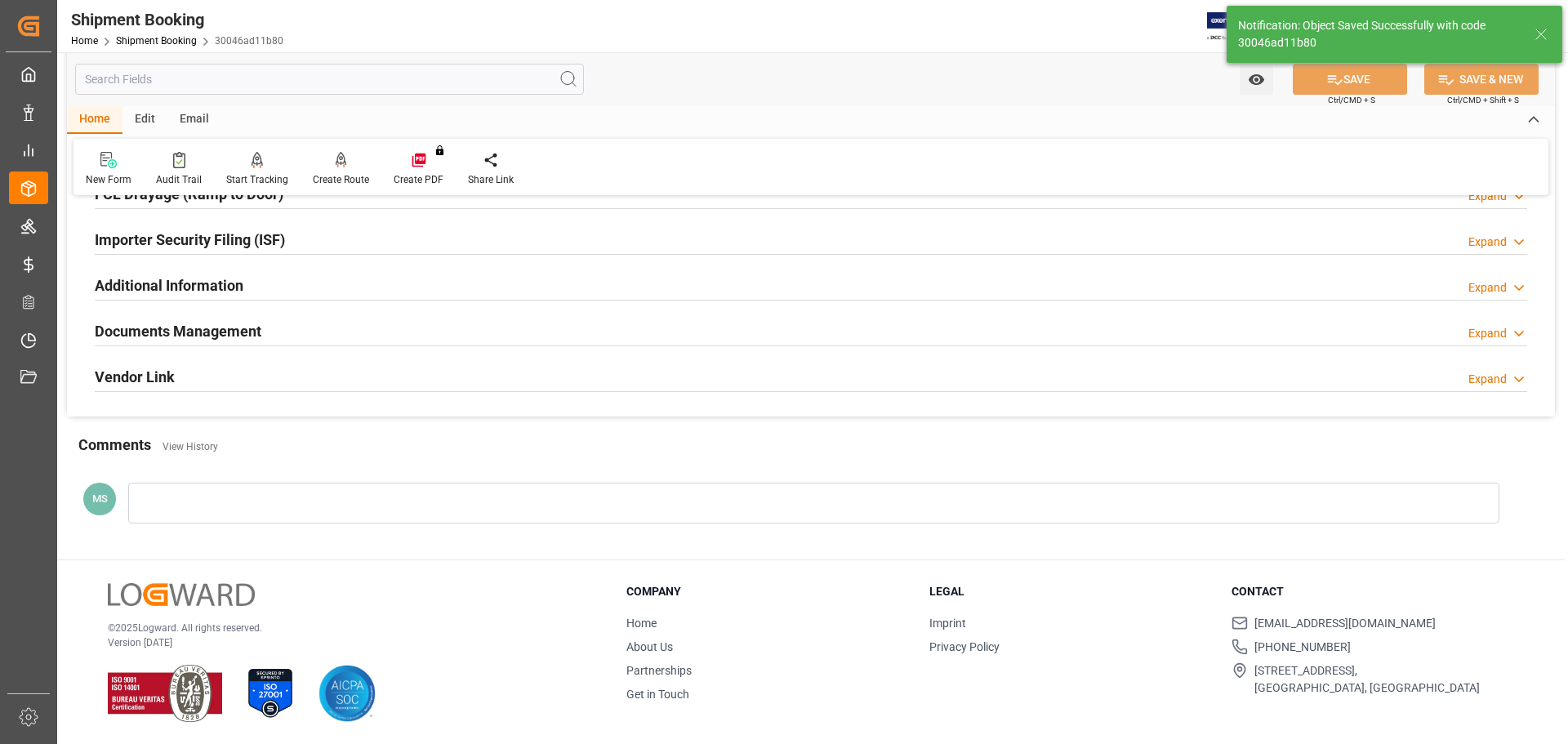
click at [234, 327] on h2 "Documents Management" at bounding box center [178, 331] width 166 height 22
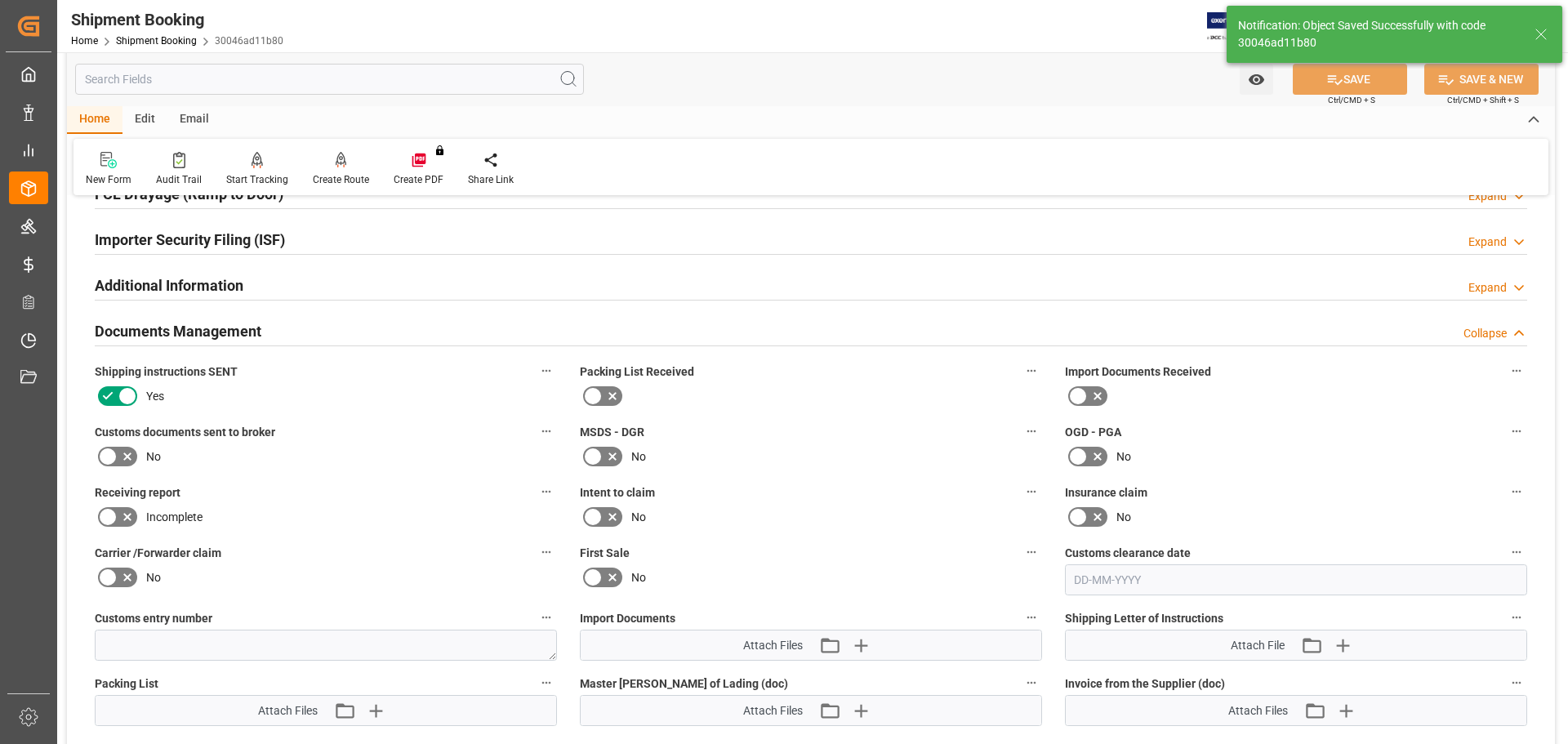
click at [234, 327] on h2 "Documents Management" at bounding box center [178, 331] width 166 height 22
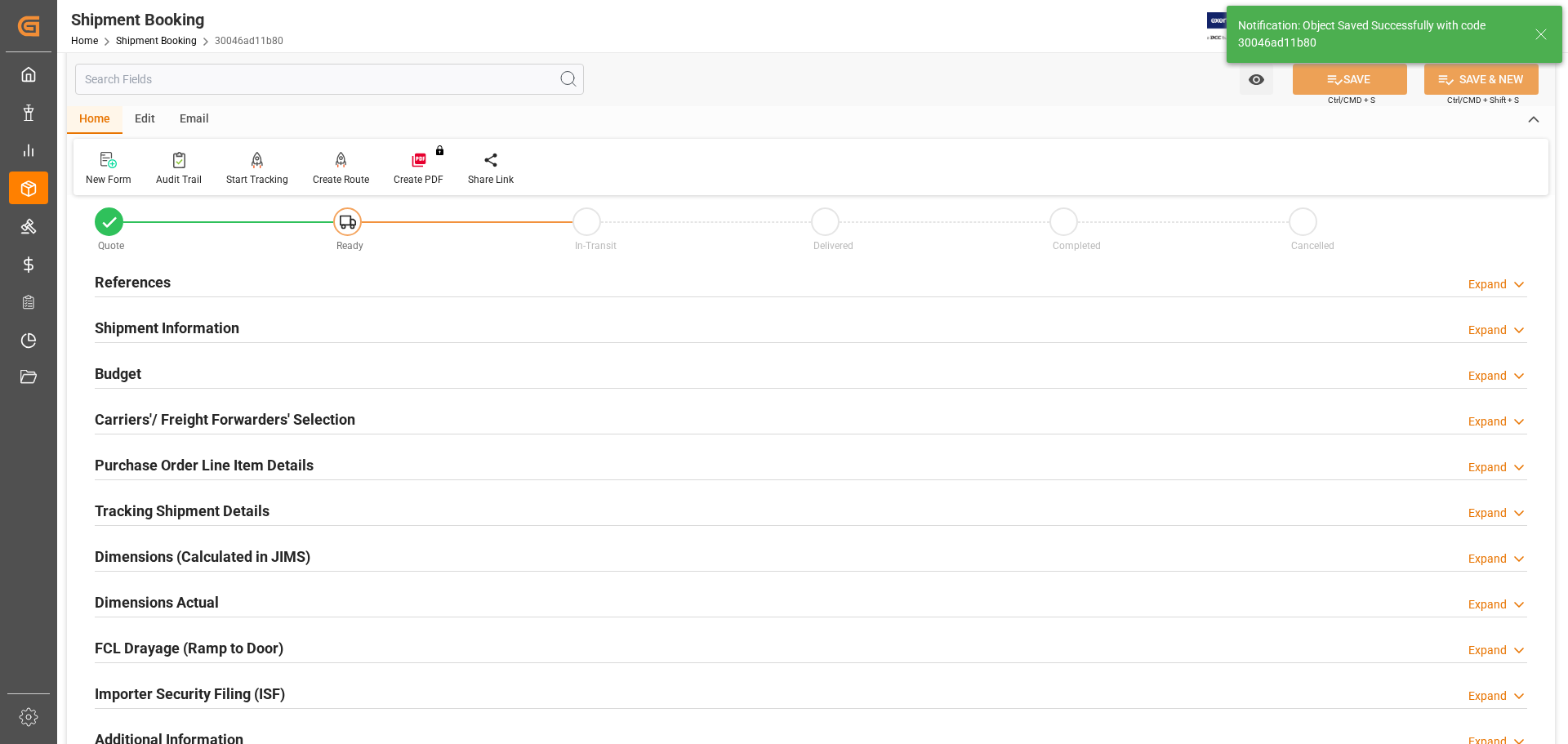
scroll to position [0, 0]
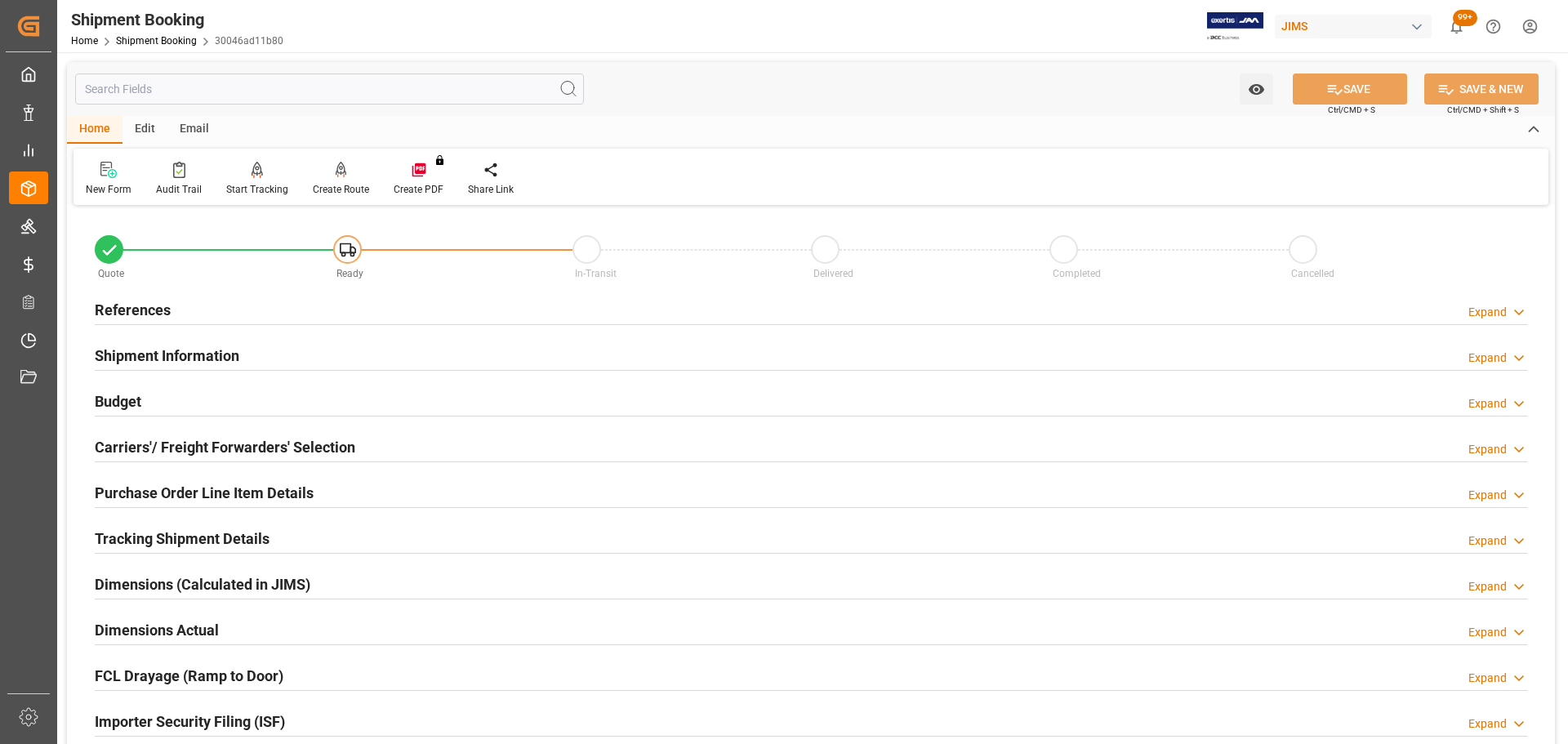
click at [263, 315] on div "References Expand" at bounding box center [811, 308] width 1433 height 31
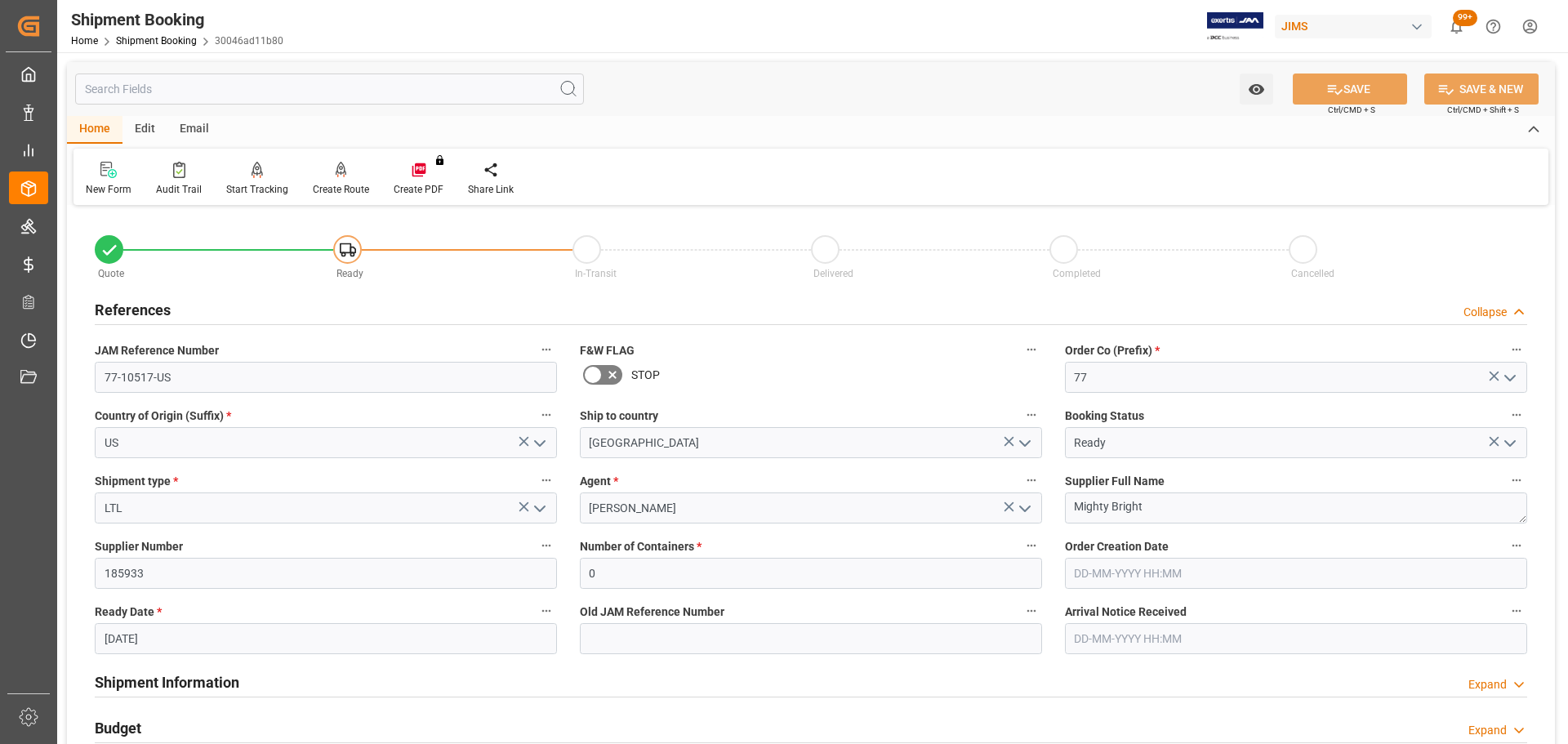
click at [263, 315] on div "References Collapse" at bounding box center [811, 308] width 1433 height 31
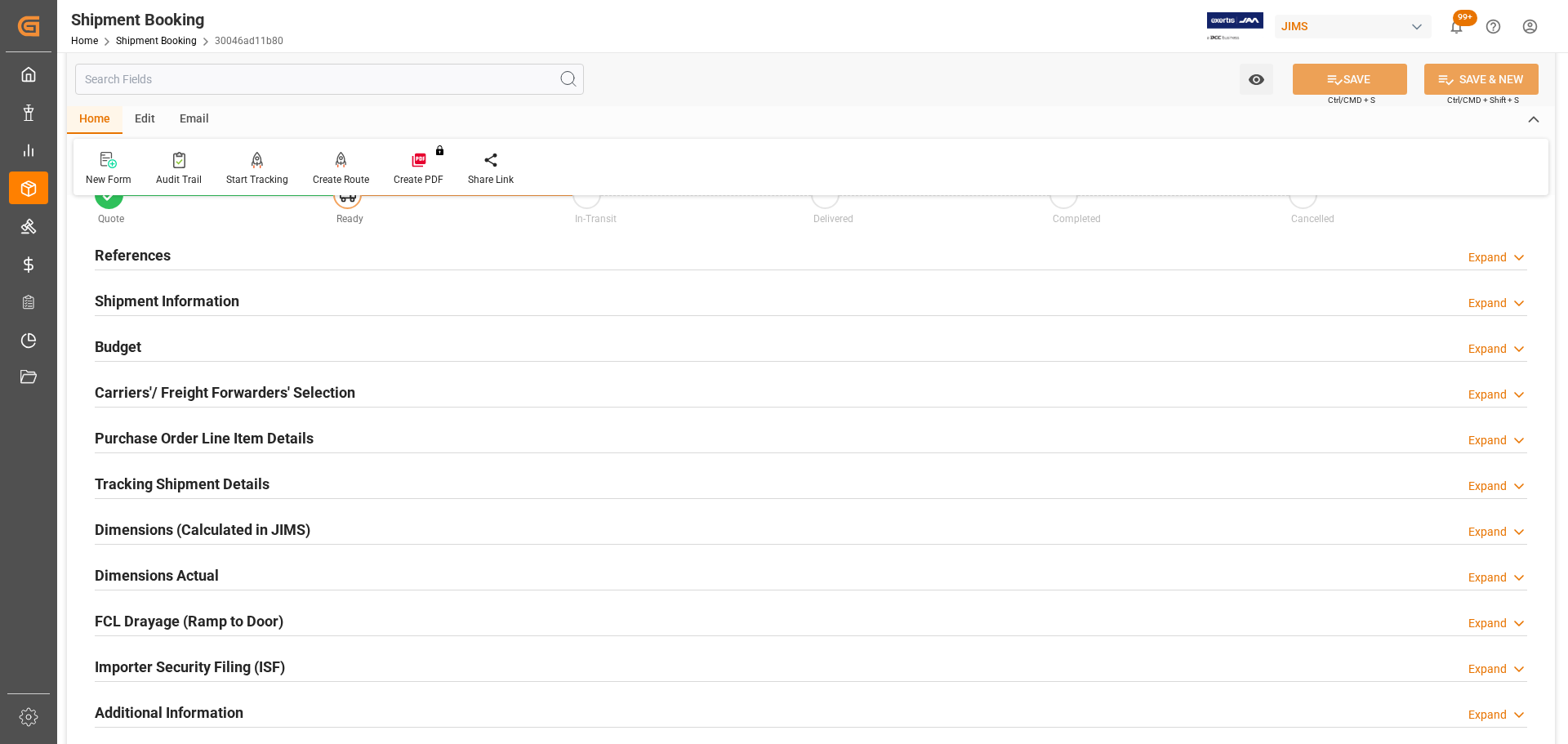
scroll to position [81, 0]
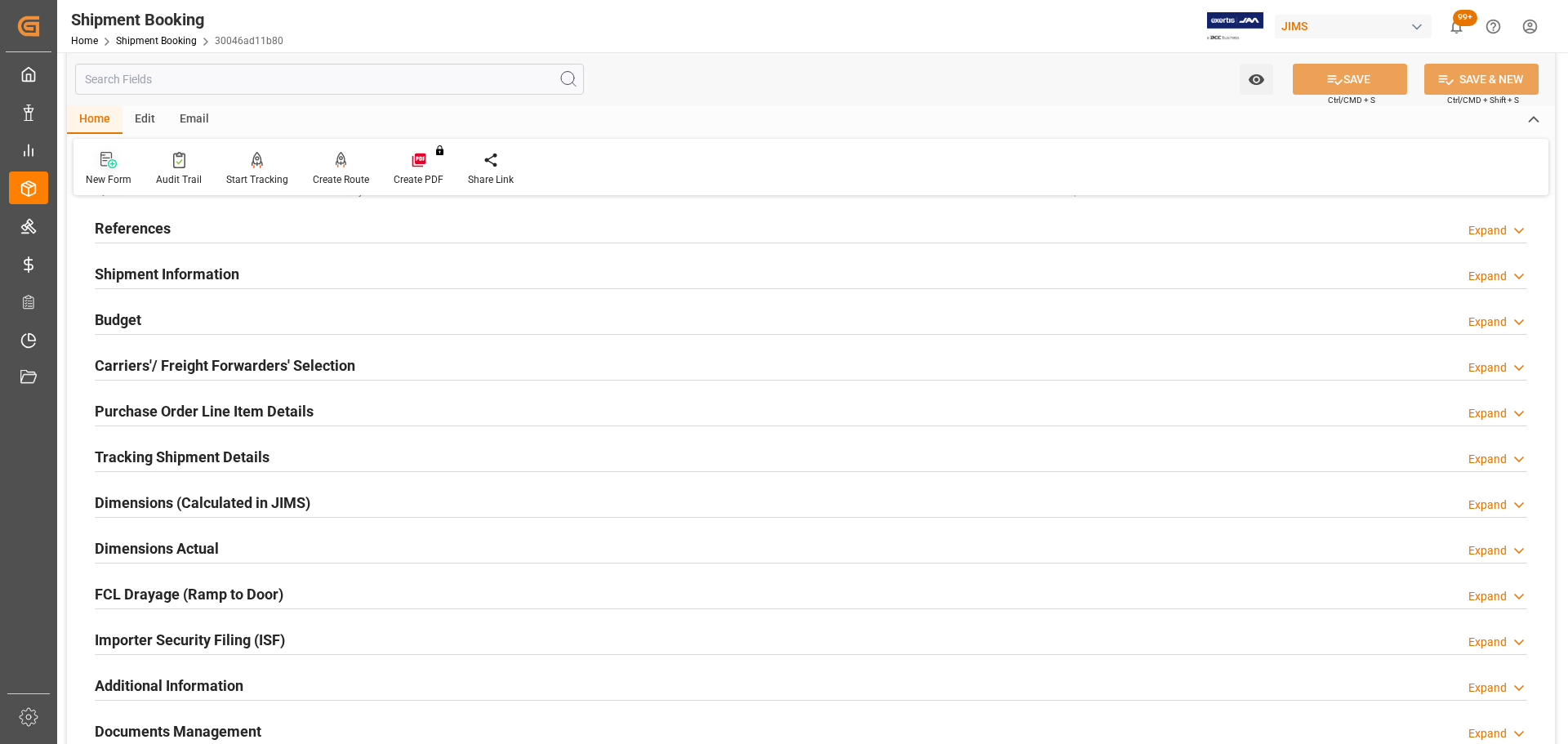
click at [108, 166] on icon at bounding box center [112, 164] width 9 height 9
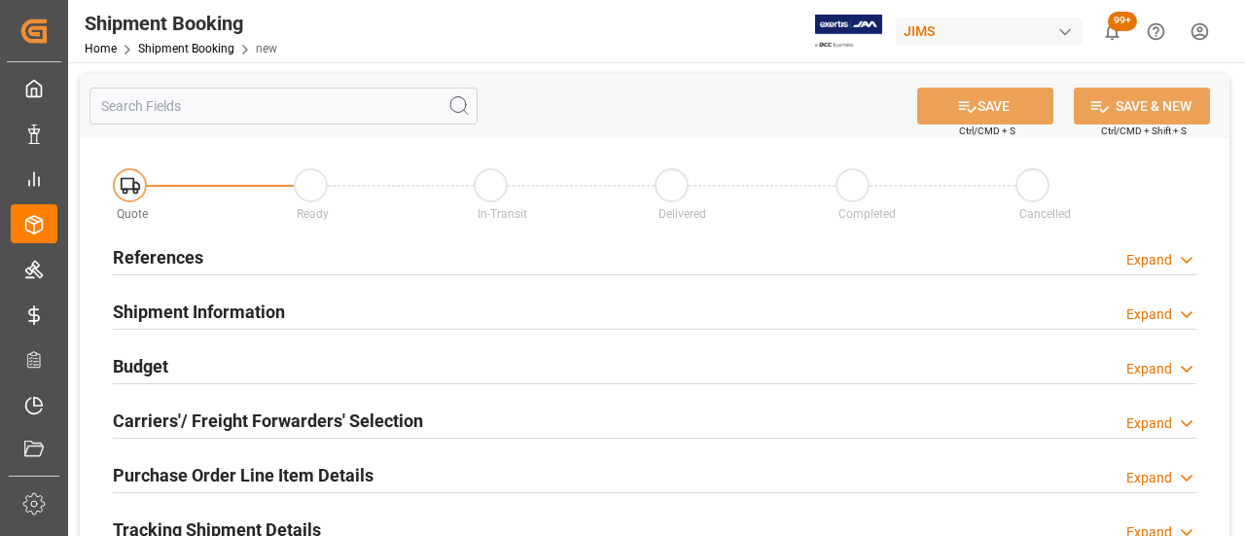
click at [171, 263] on h2 "References" at bounding box center [158, 257] width 90 height 26
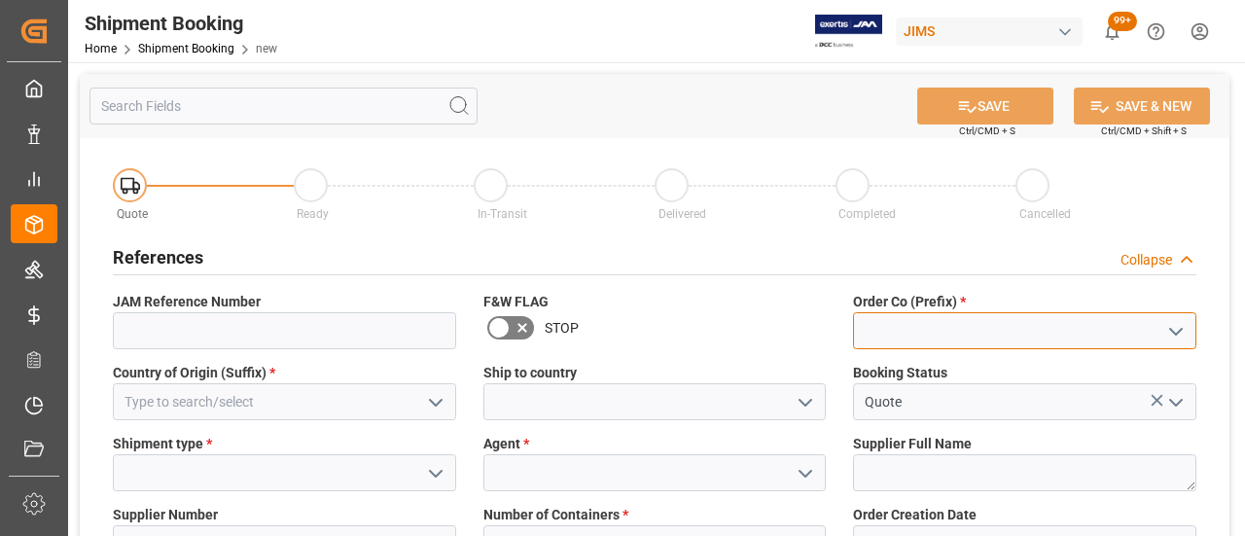
click at [949, 324] on input at bounding box center [1024, 330] width 343 height 37
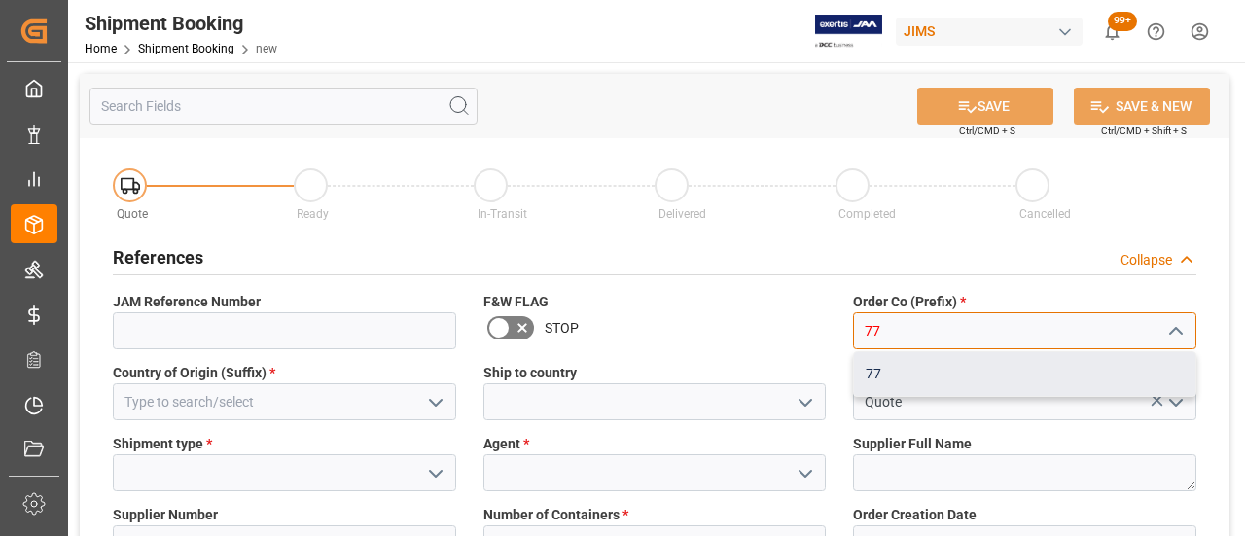
click at [914, 376] on div "77" at bounding box center [1024, 374] width 341 height 44
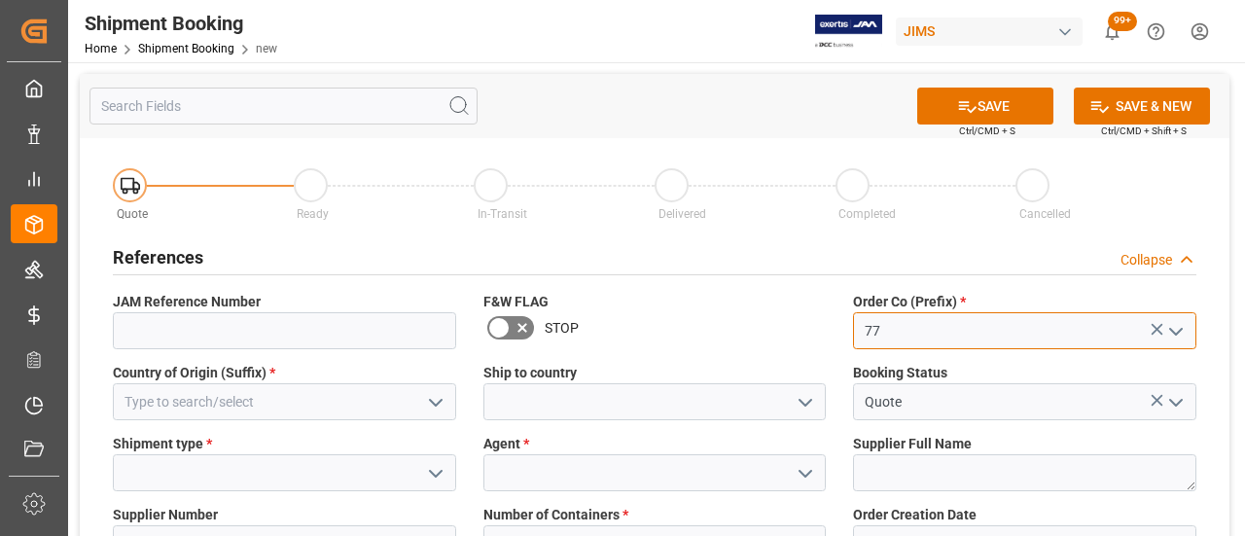
type input "77"
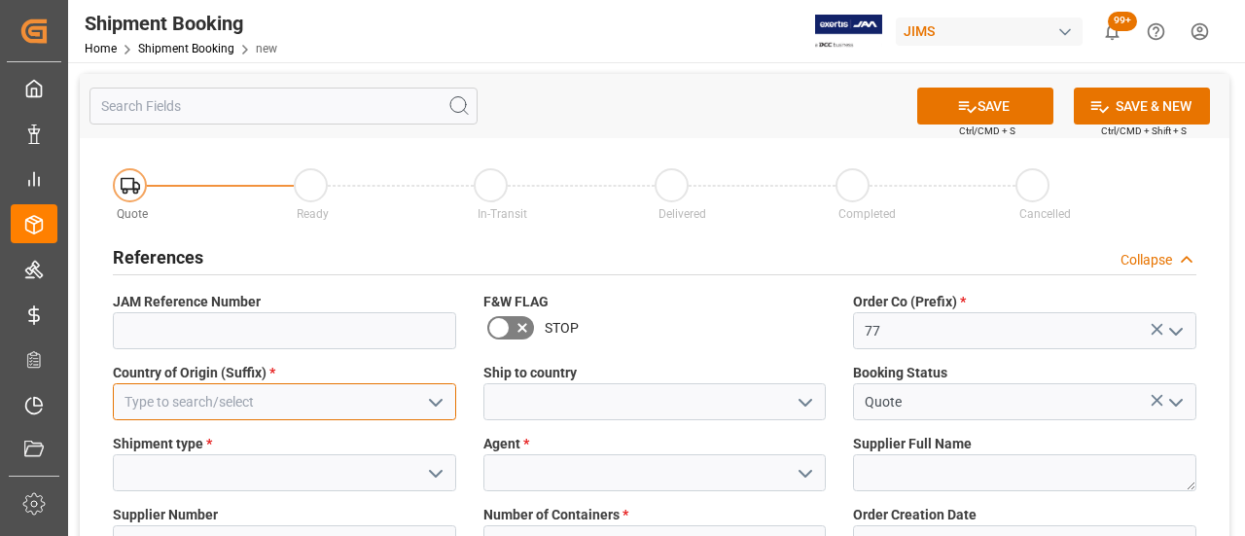
click at [371, 416] on input at bounding box center [284, 401] width 343 height 37
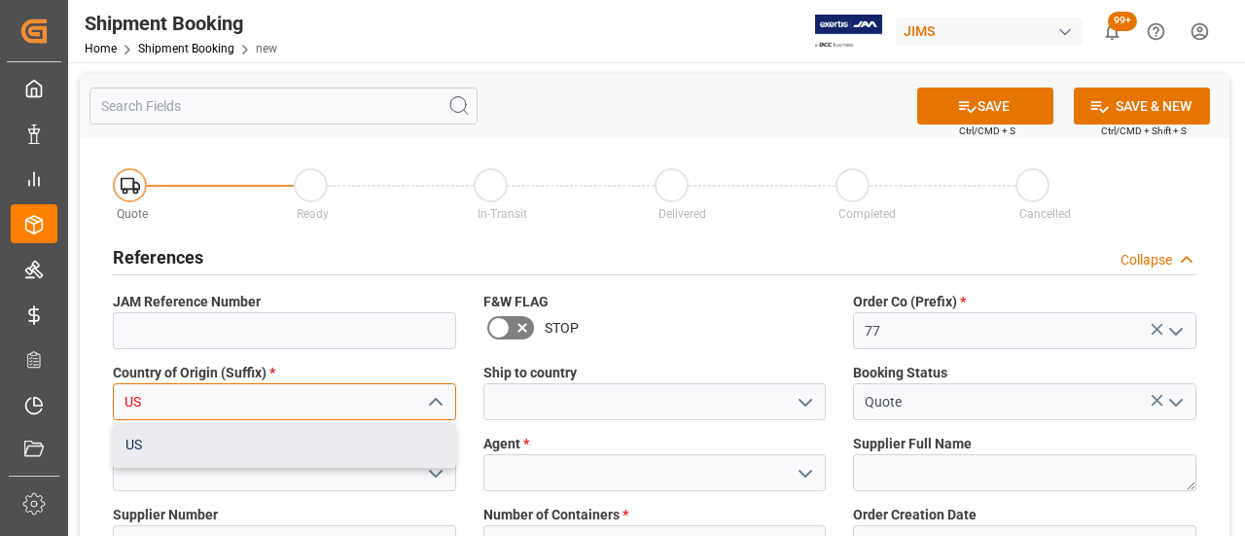
click at [325, 432] on div "US" at bounding box center [284, 445] width 341 height 44
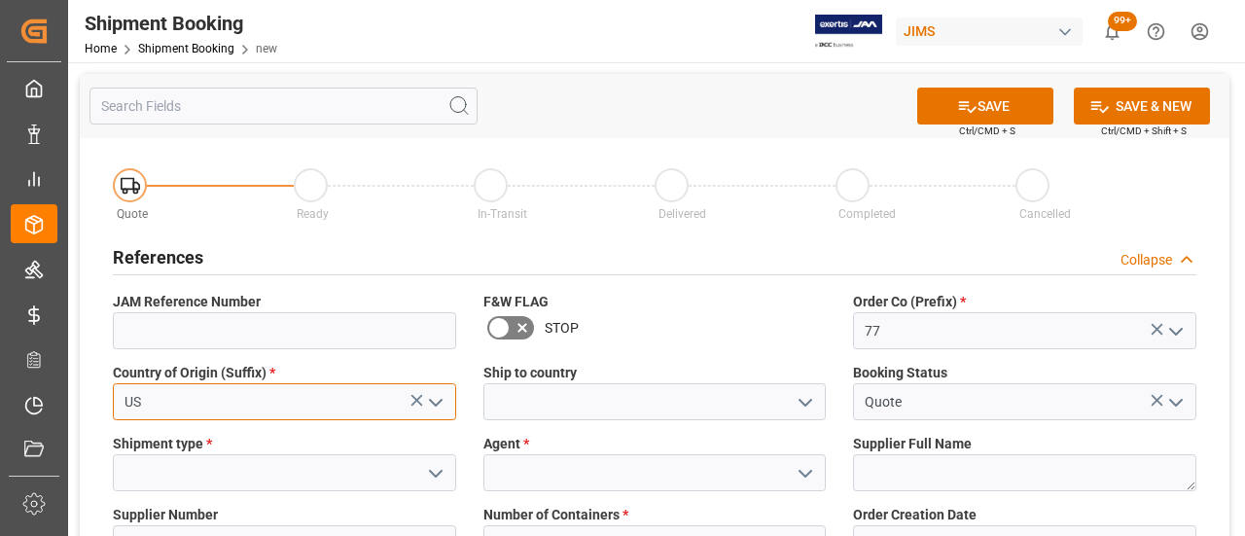
type input "US"
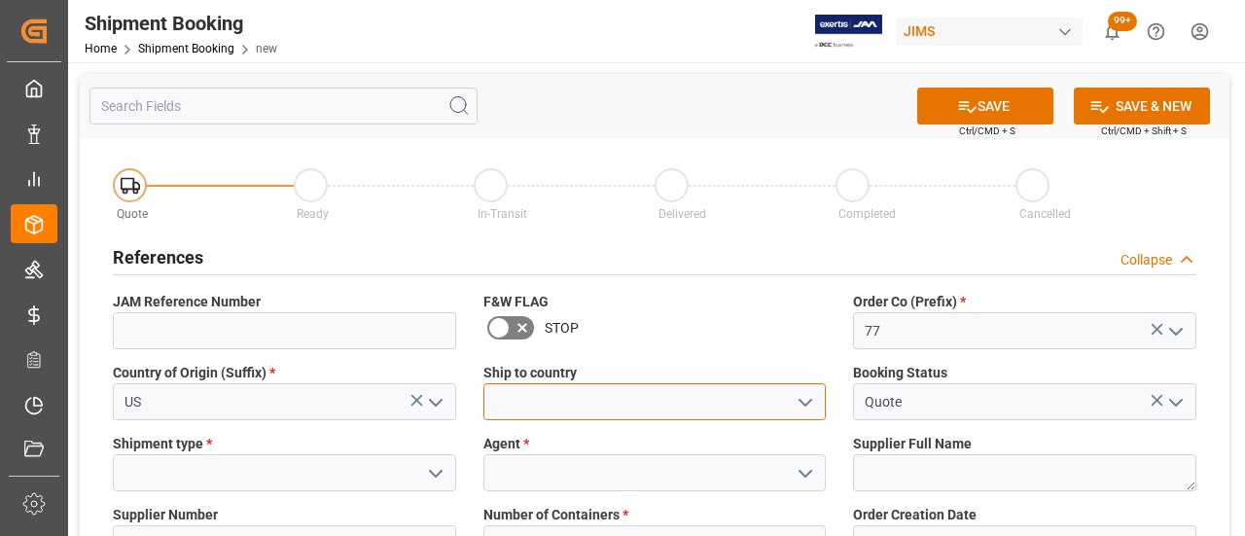
click at [527, 407] on input at bounding box center [654, 401] width 343 height 37
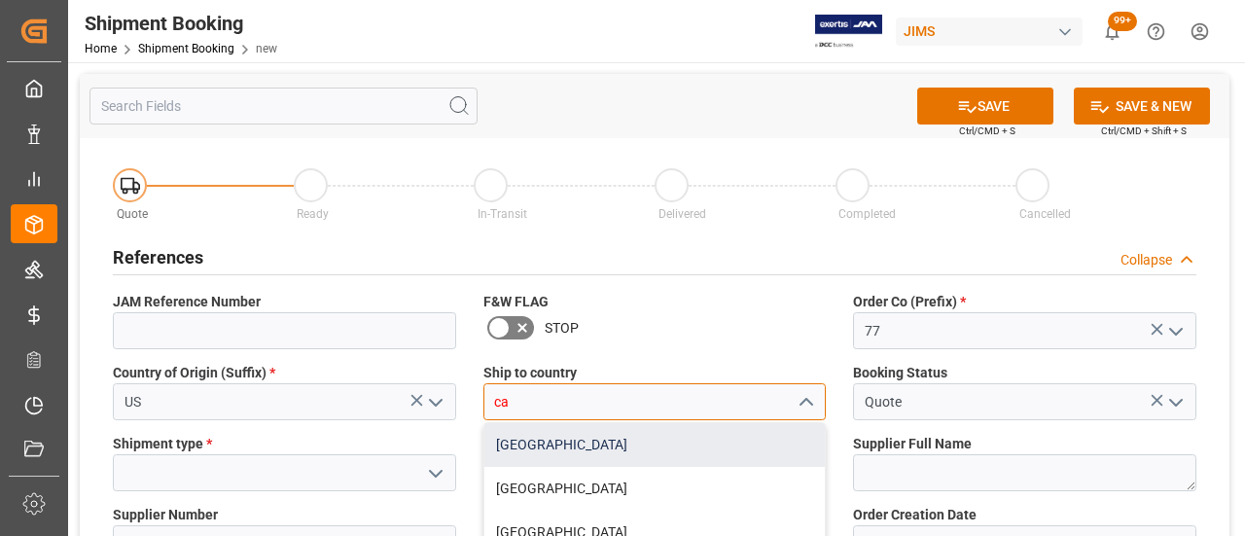
click at [529, 438] on div "[GEOGRAPHIC_DATA]" at bounding box center [654, 445] width 341 height 44
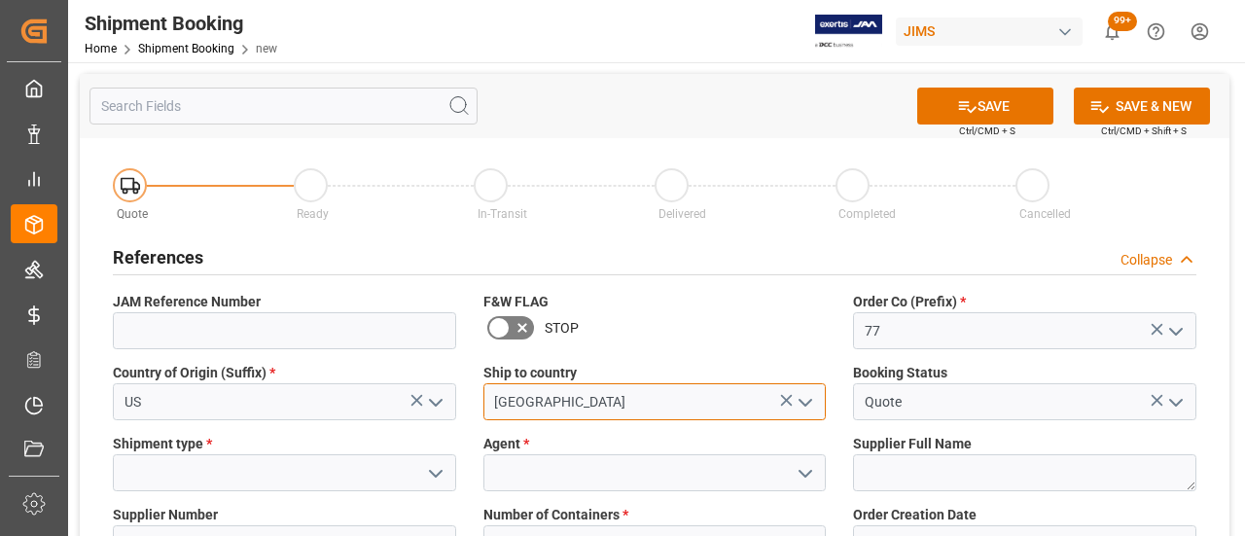
type input "[GEOGRAPHIC_DATA]"
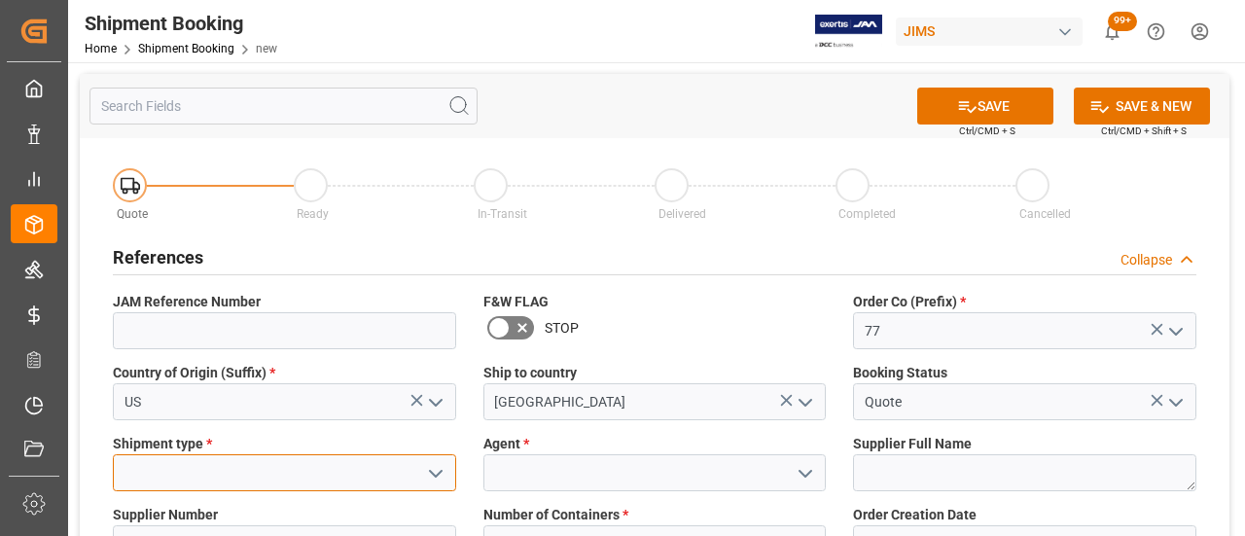
click at [199, 460] on input at bounding box center [284, 472] width 343 height 37
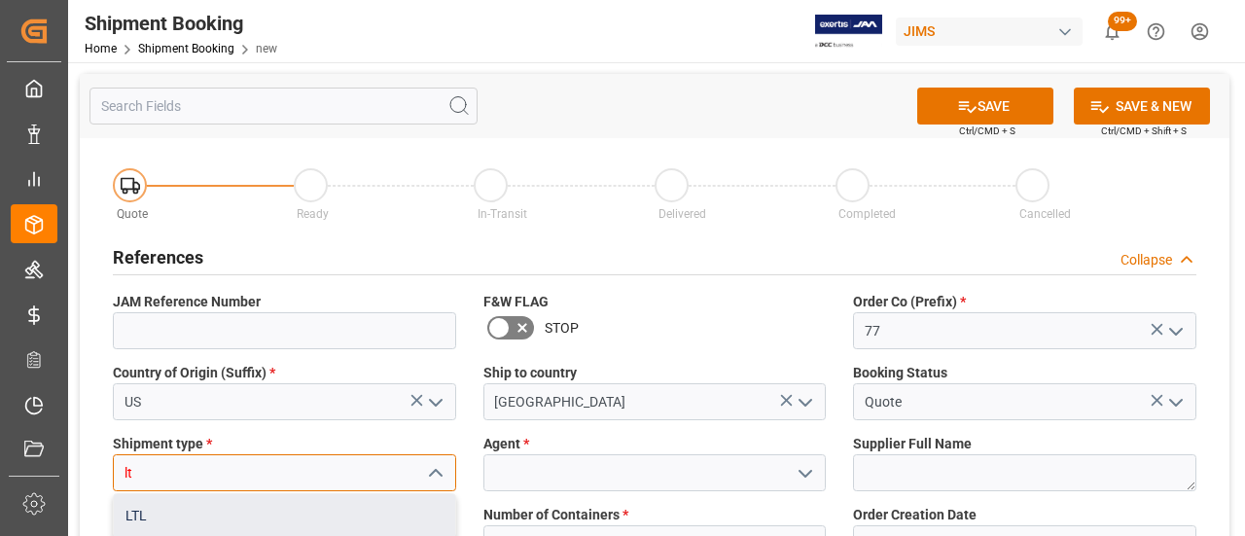
click at [152, 521] on div "LTL" at bounding box center [284, 516] width 341 height 44
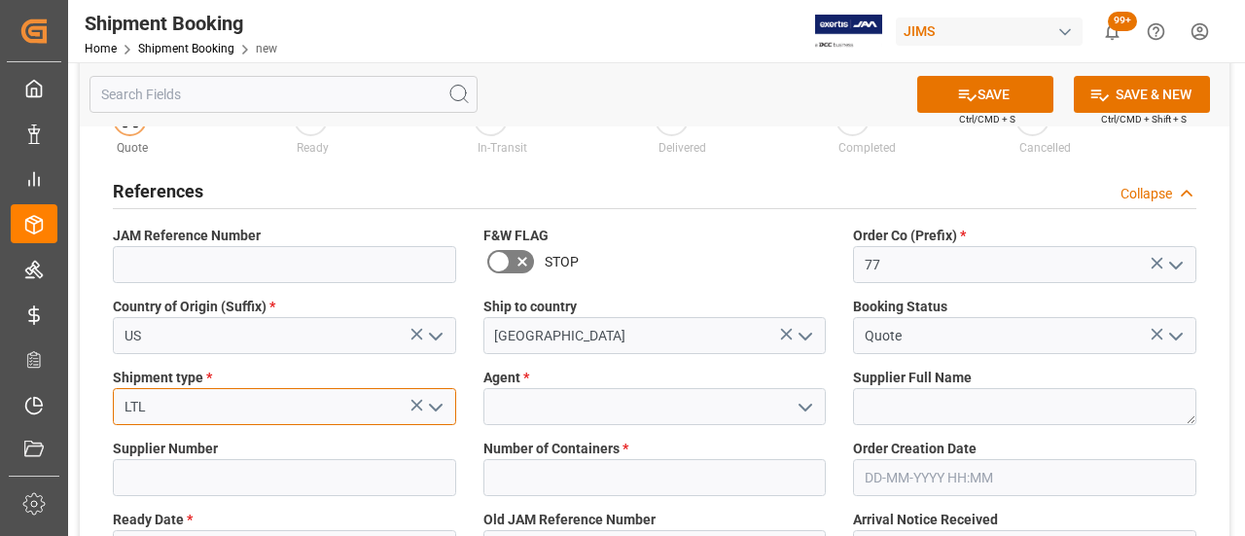
scroll to position [97, 0]
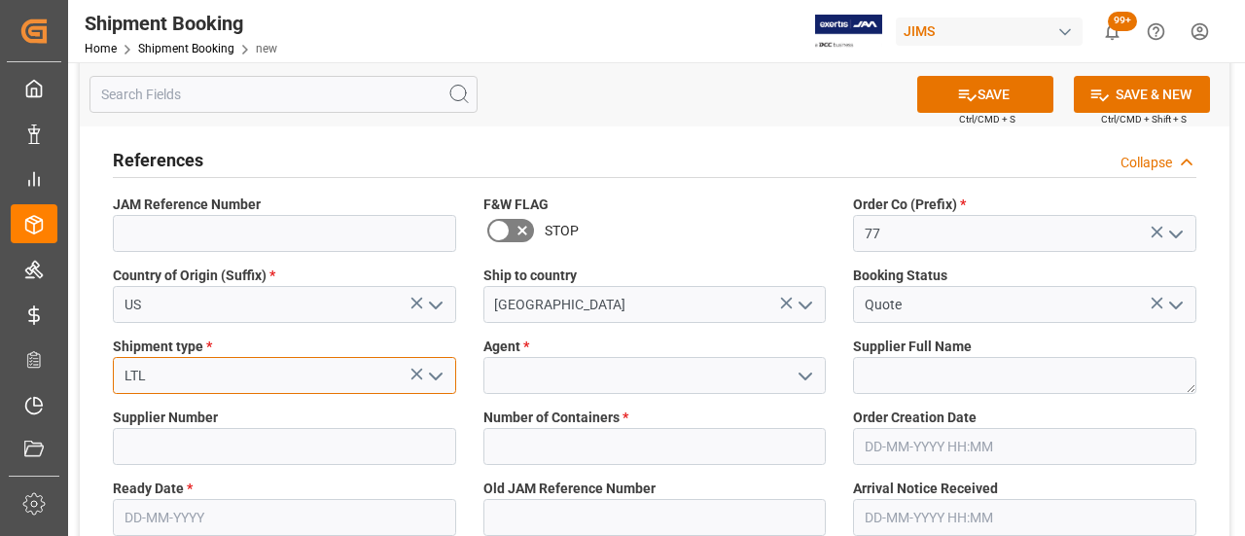
type input "LTL"
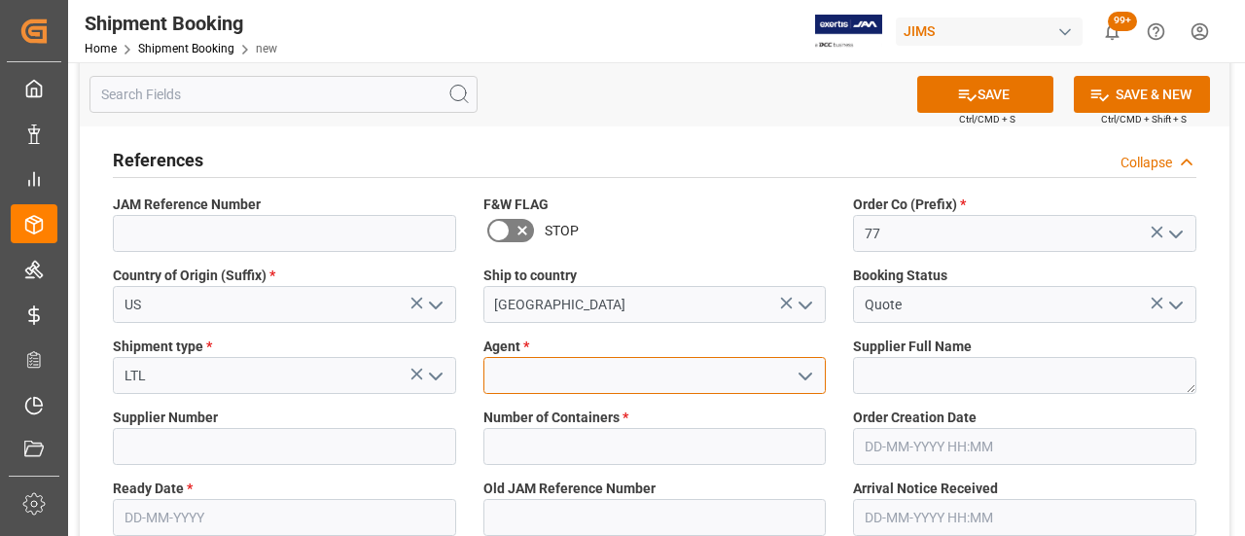
click at [534, 366] on input at bounding box center [654, 375] width 343 height 37
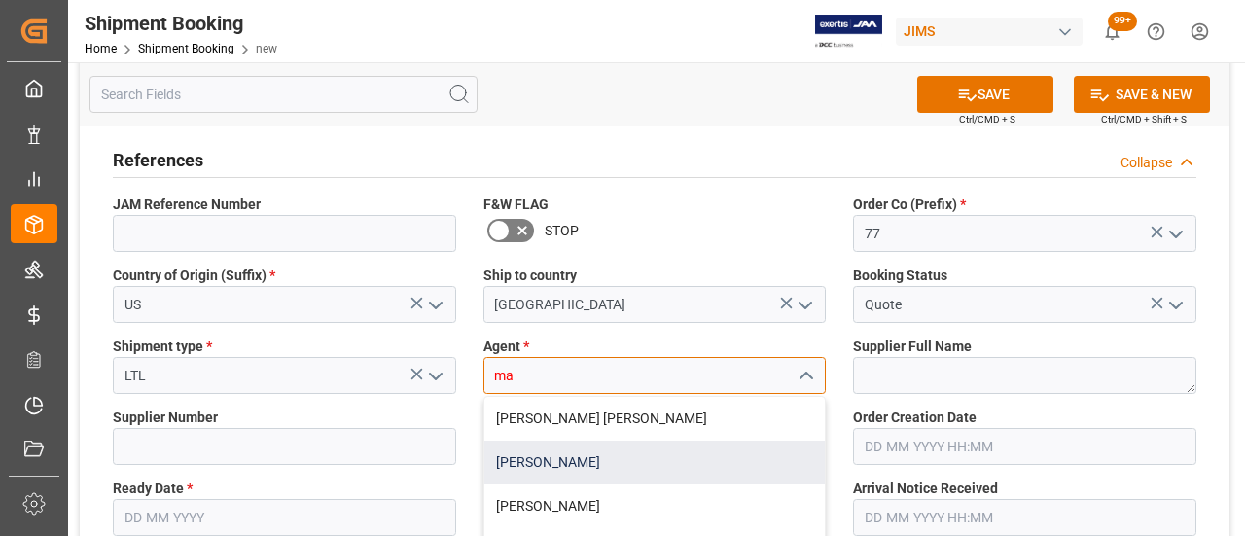
click at [574, 462] on div "[PERSON_NAME]" at bounding box center [654, 462] width 341 height 44
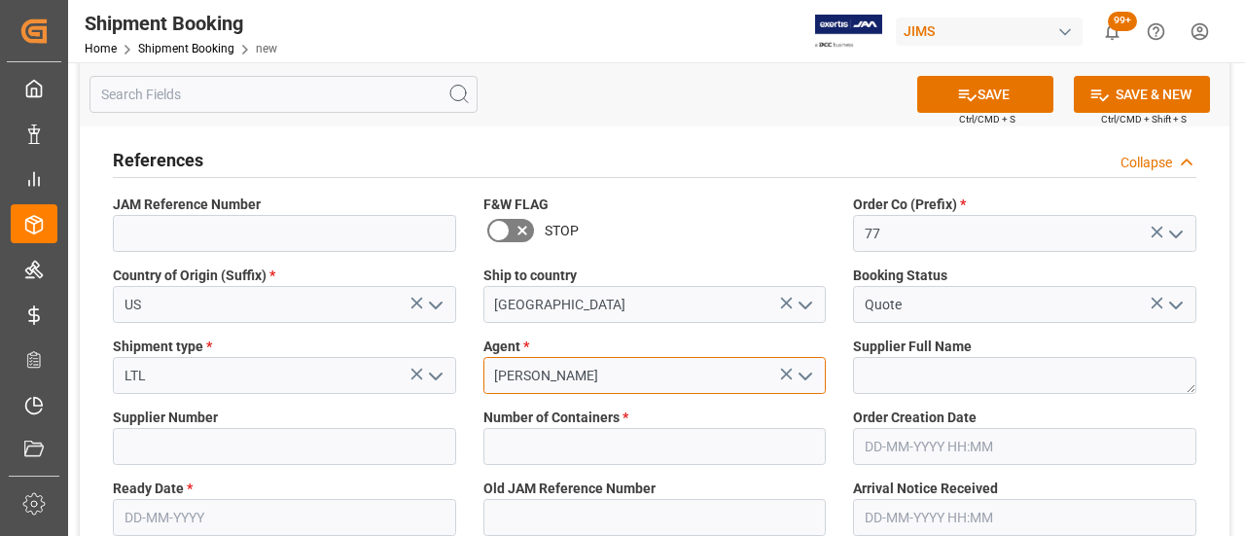
type input "[PERSON_NAME]"
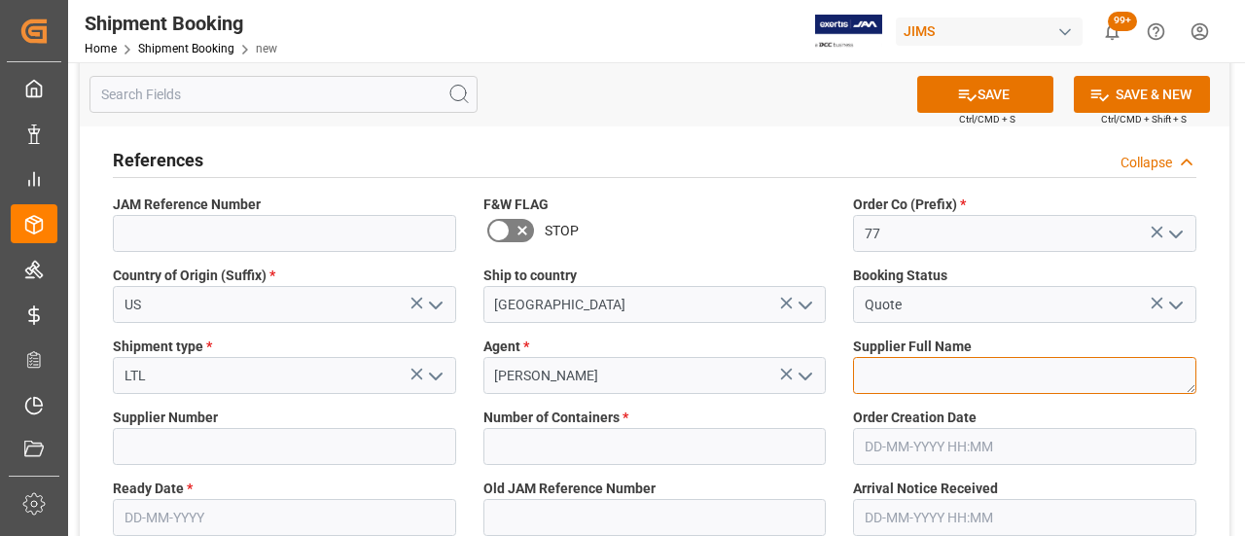
click at [974, 372] on textarea at bounding box center [1024, 375] width 343 height 37
click at [935, 372] on textarea "To enrich screen reader interactions, please activate Accessibility in Grammarl…" at bounding box center [1024, 375] width 343 height 37
paste textarea "[PERSON_NAME] & Associates, Inc."
type textarea "[PERSON_NAME] & Associates, Inc."
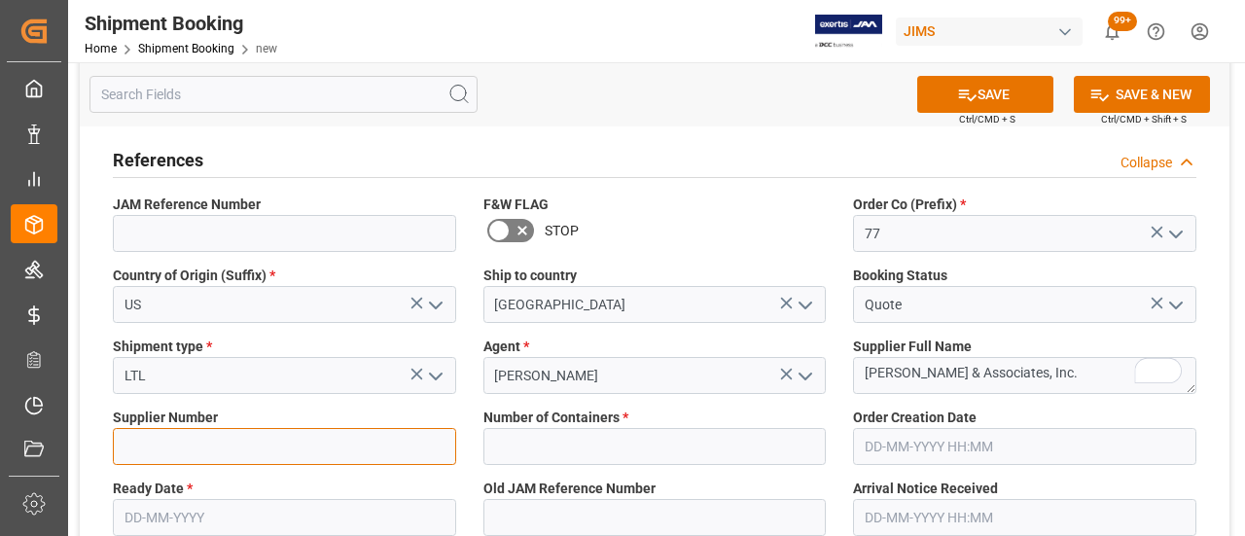
click at [197, 442] on input at bounding box center [284, 446] width 343 height 37
paste input "209159"
type input "209159"
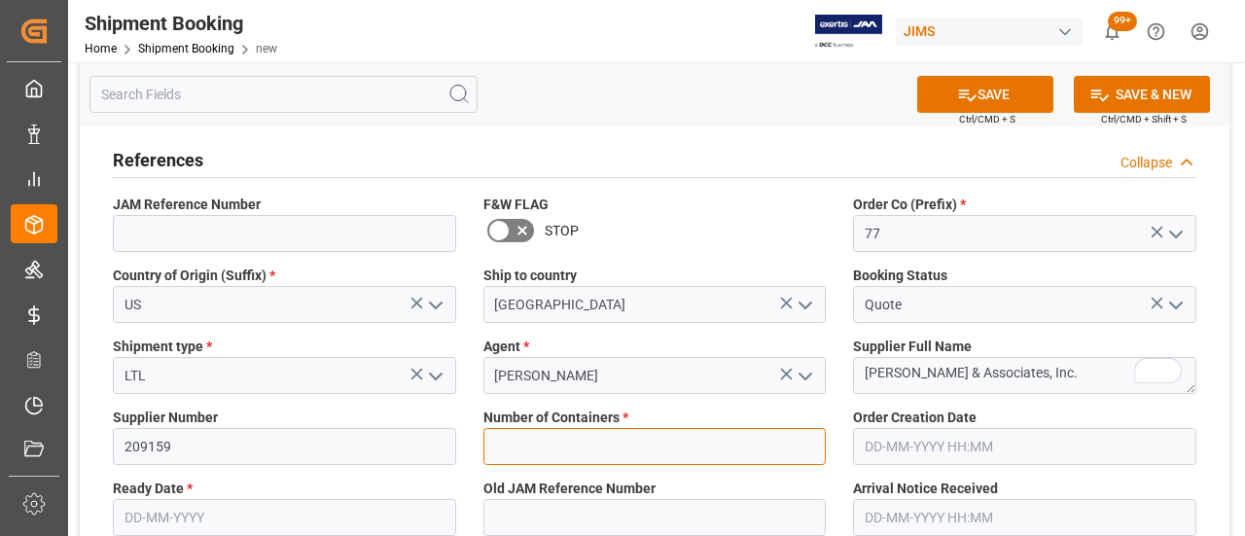
click at [532, 446] on input "text" at bounding box center [654, 446] width 343 height 37
type input "0"
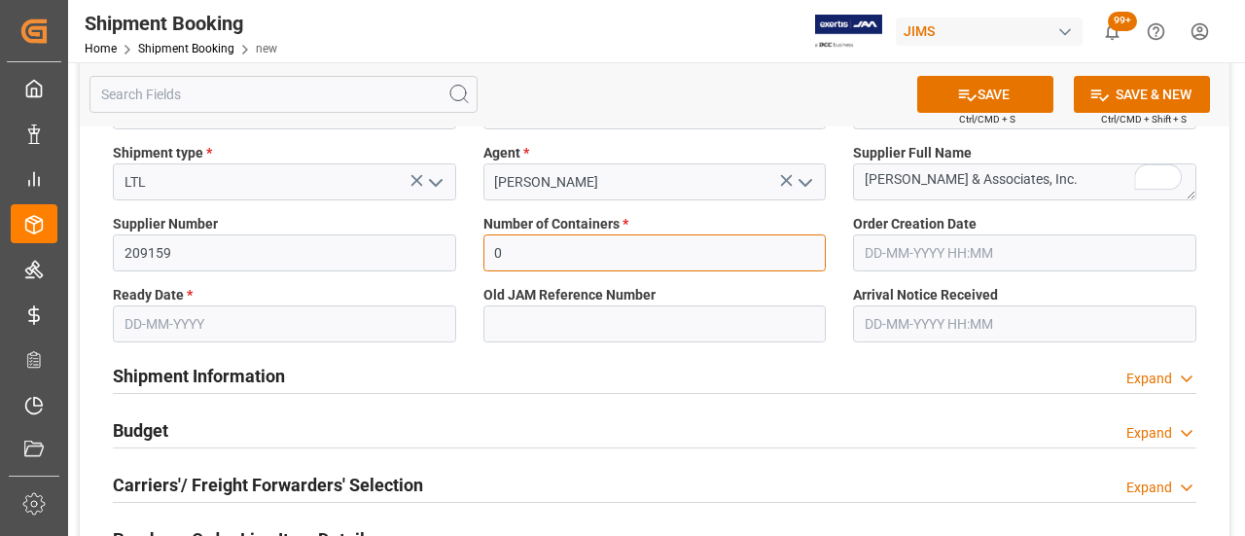
scroll to position [292, 0]
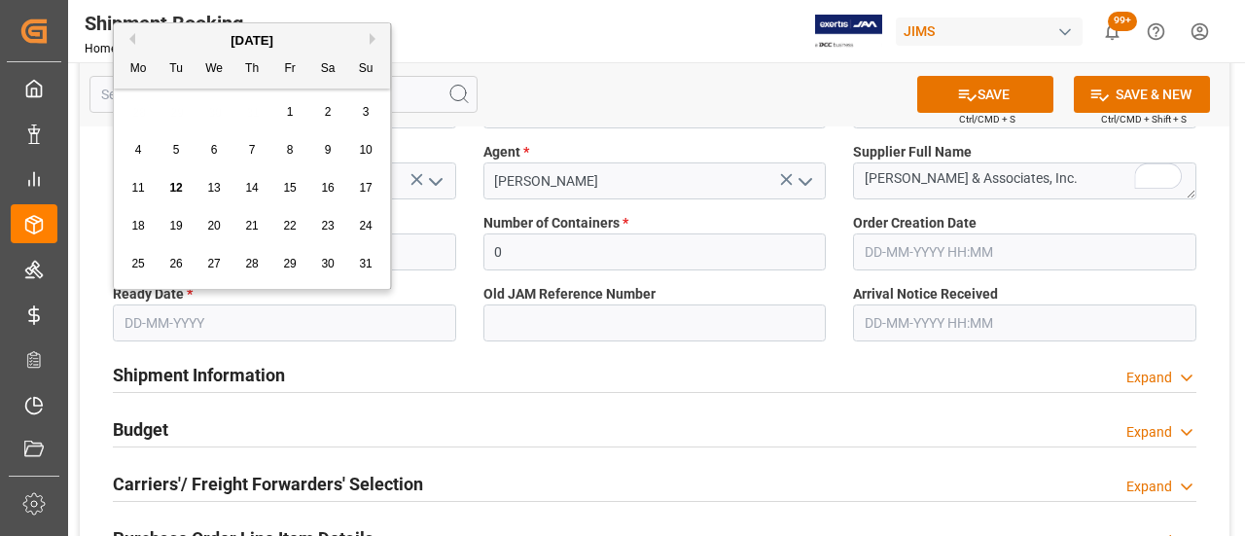
click at [250, 329] on input "text" at bounding box center [284, 322] width 343 height 37
click at [595, 355] on div "Quote Ready In-Transit Delivered Completed Cancelled References Collapse JAM Re…" at bounding box center [654, 433] width 1149 height 1175
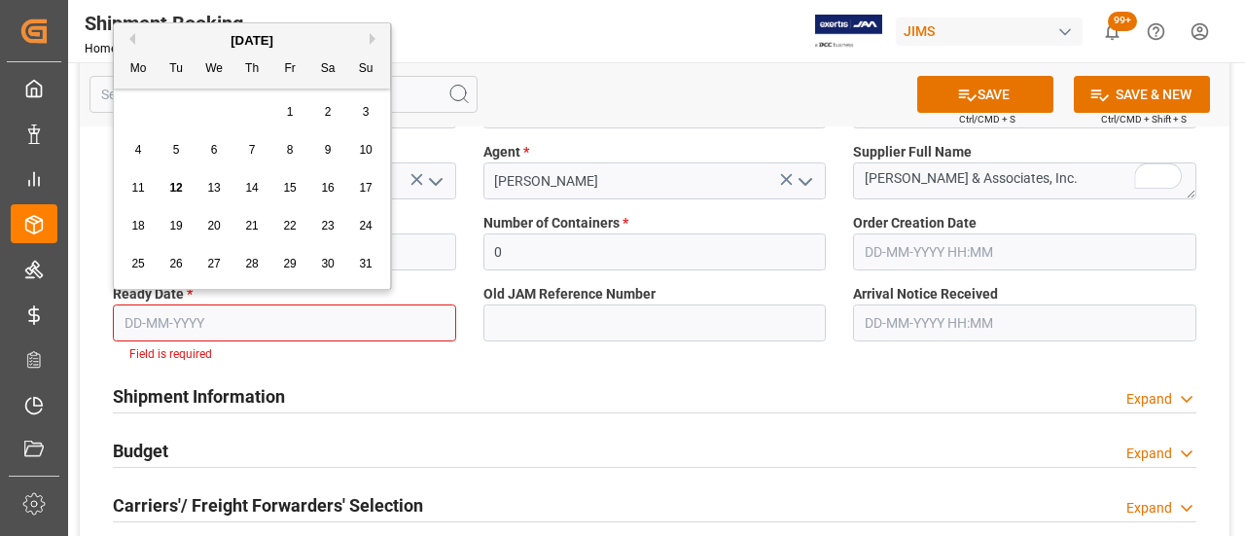
click at [312, 324] on input "text" at bounding box center [284, 322] width 343 height 37
click at [173, 254] on div "26" at bounding box center [176, 264] width 24 height 23
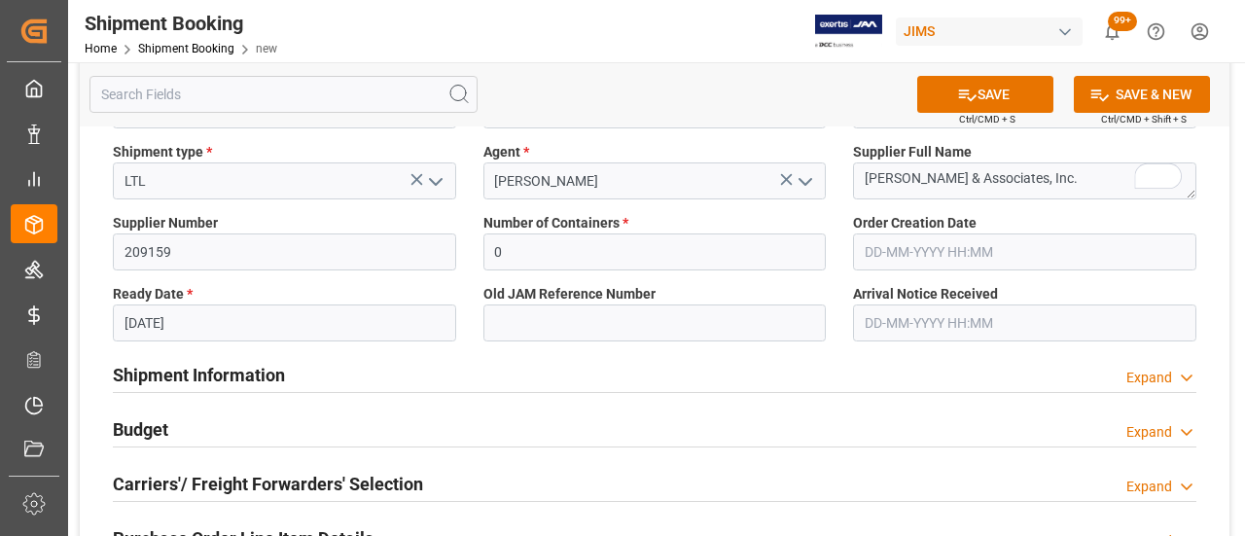
click at [334, 319] on input "[DATE]" at bounding box center [284, 322] width 343 height 37
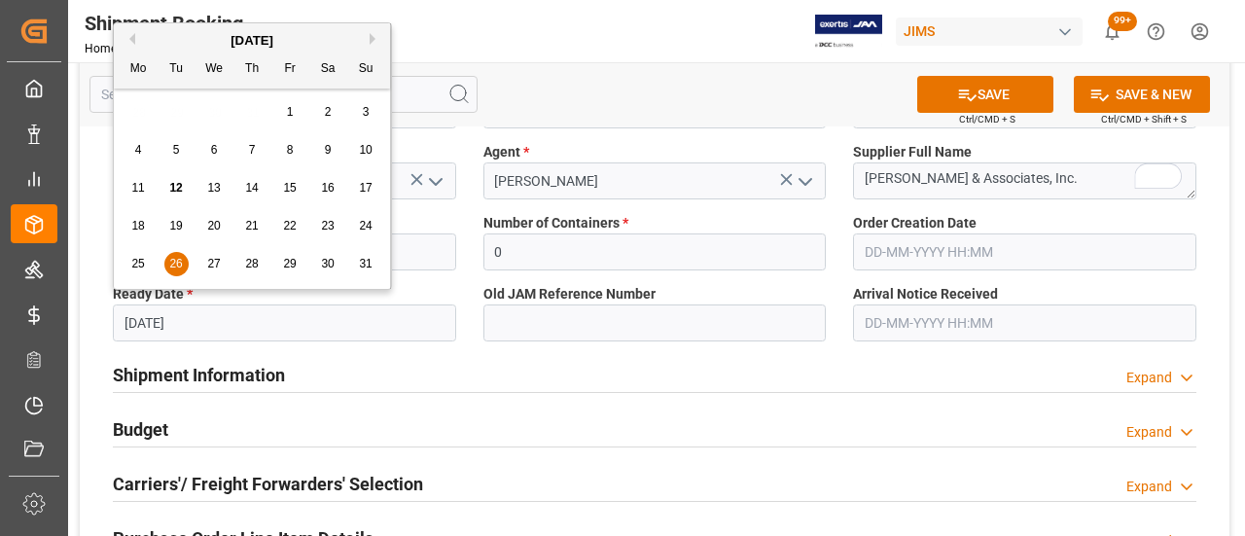
click at [289, 230] on span "22" at bounding box center [289, 226] width 13 height 14
type input "[DATE]"
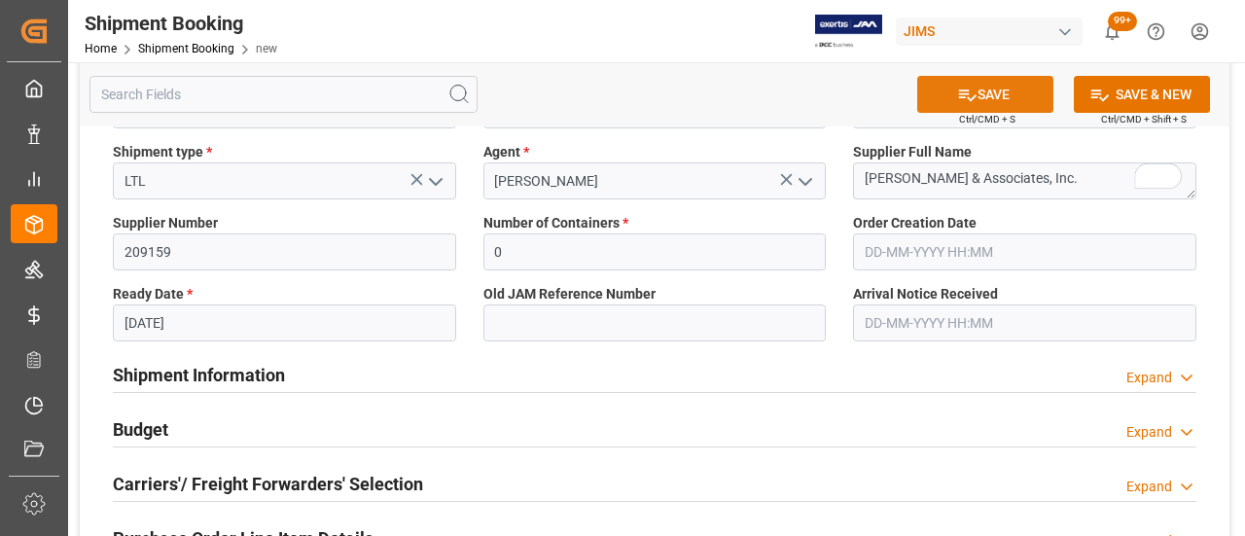
click at [982, 91] on button "SAVE" at bounding box center [985, 94] width 136 height 37
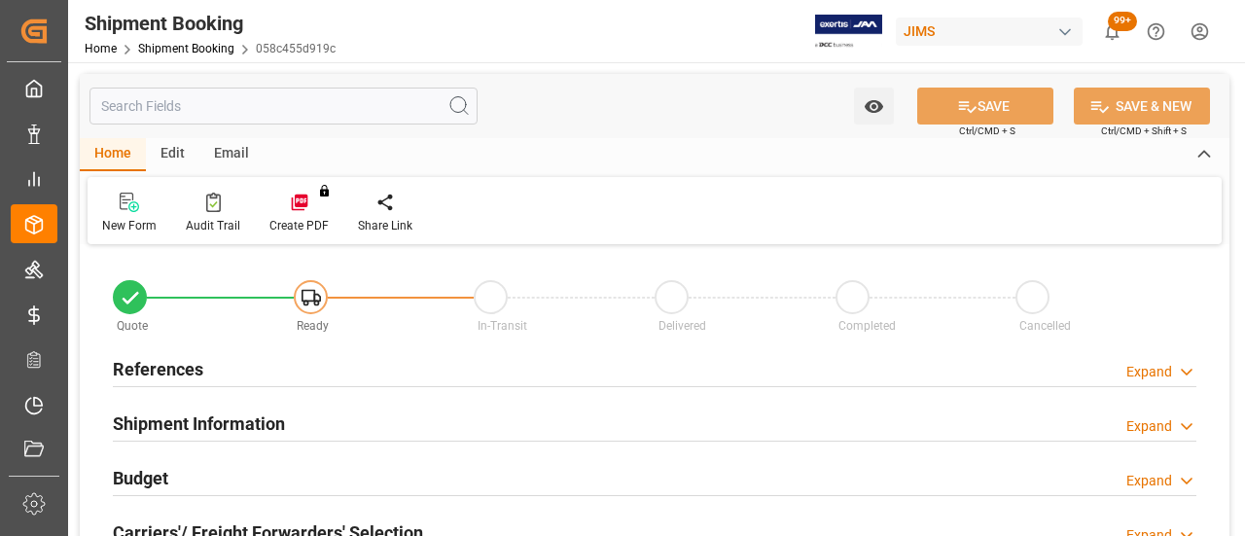
type input "0"
type input "[DATE]"
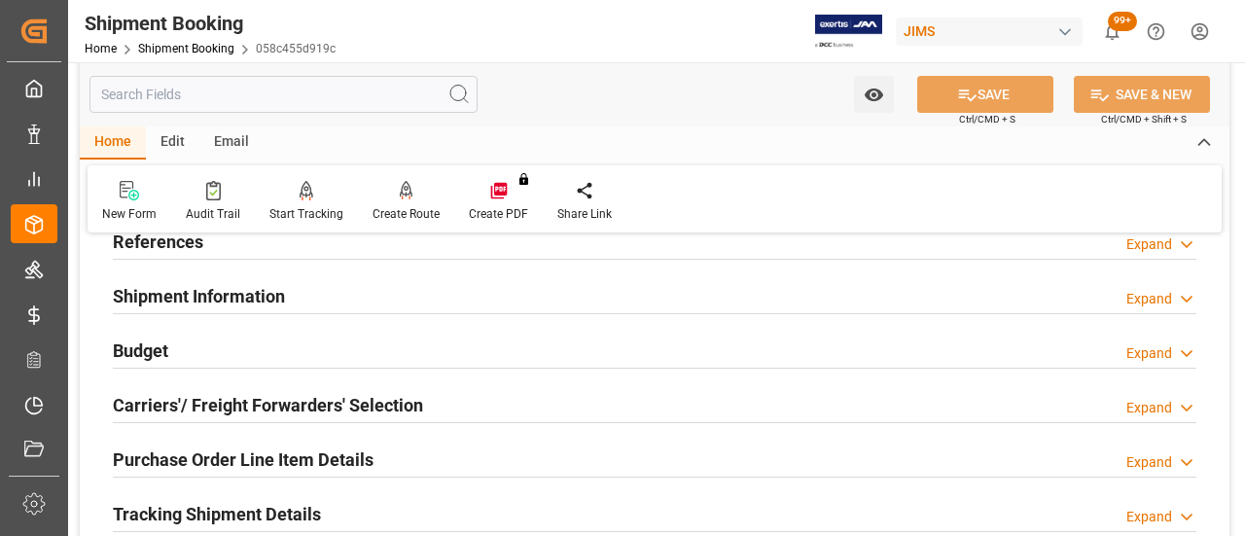
scroll to position [97, 0]
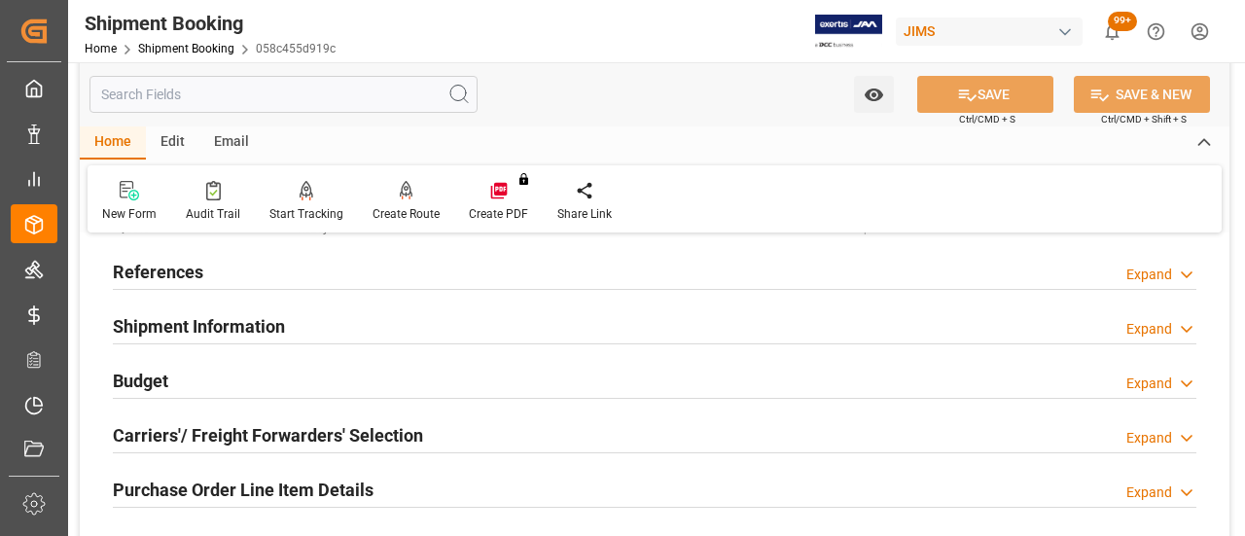
click at [245, 286] on div "References Expand" at bounding box center [654, 270] width 1083 height 37
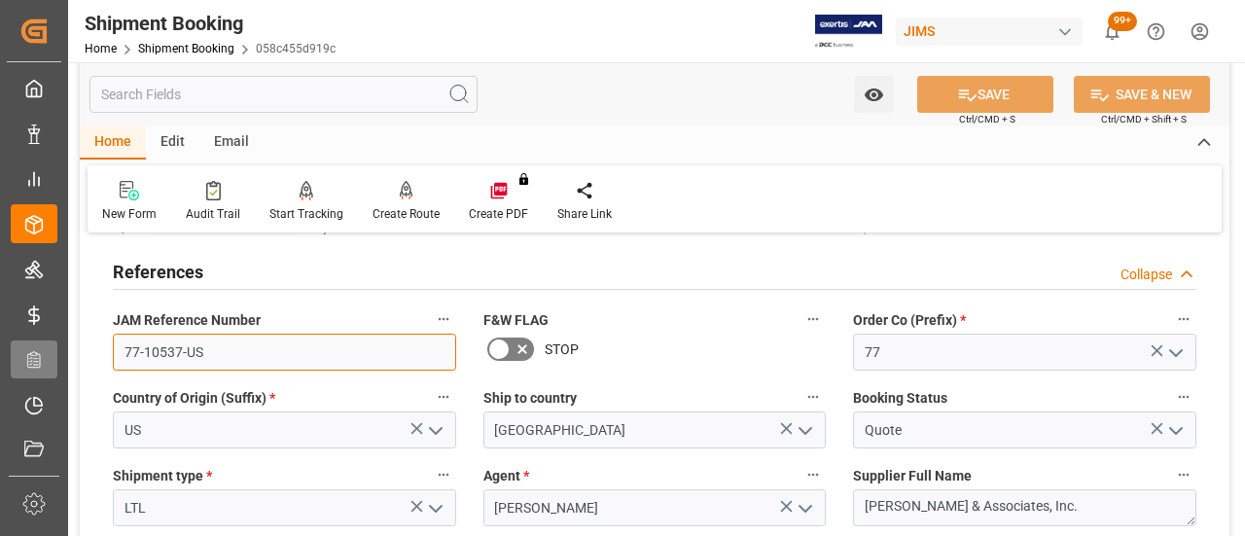
drag, startPoint x: 228, startPoint y: 345, endPoint x: 56, endPoint y: 346, distance: 171.1
click at [56, 346] on div "Created by potrace 1.15, written by Peter Selinger 2001-2017 Created by potrace…" at bounding box center [622, 268] width 1245 height 536
